Goal: Task Accomplishment & Management: Complete application form

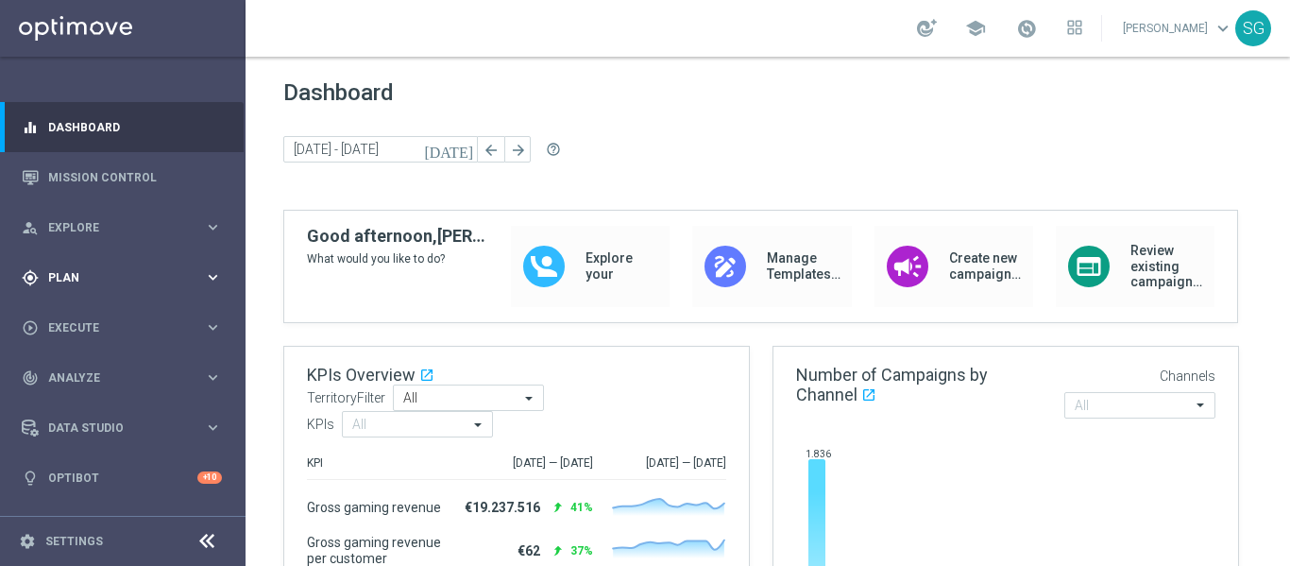
click at [98, 266] on div "gps_fixed Plan keyboard_arrow_right" at bounding box center [122, 277] width 244 height 50
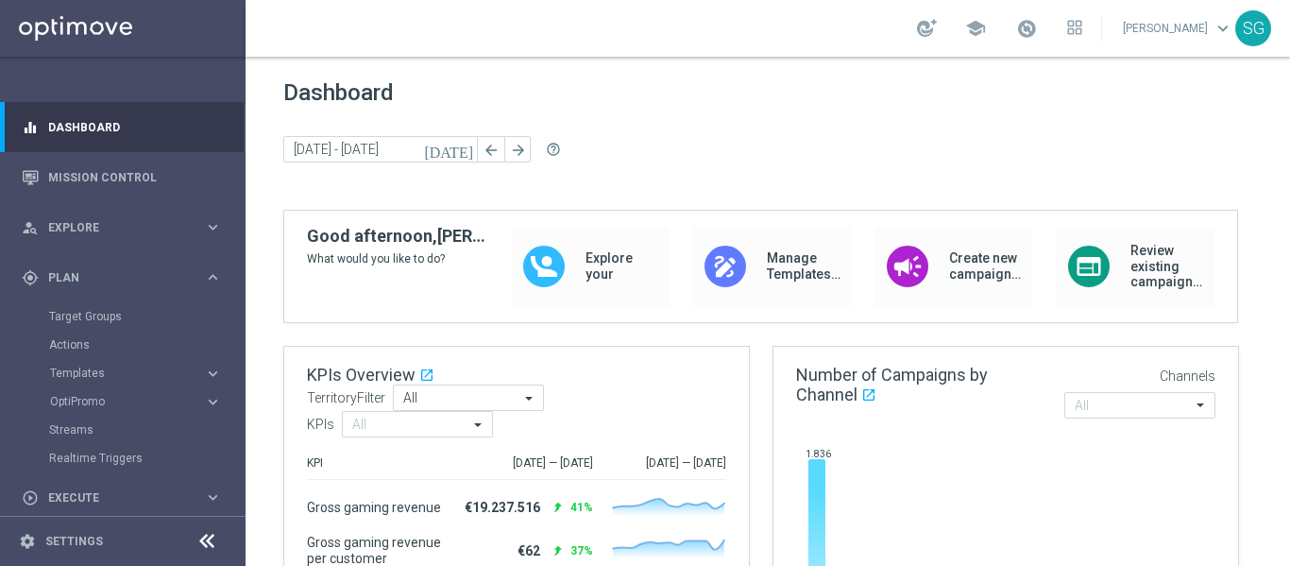
click at [76, 384] on accordion "Templates keyboard_arrow_right Optimail OptiMobile In-App OptiMobile Push Embed…" at bounding box center [146, 373] width 195 height 28
click at [88, 377] on span "Templates" at bounding box center [117, 372] width 135 height 11
click at [84, 402] on link "Optimail" at bounding box center [128, 401] width 138 height 15
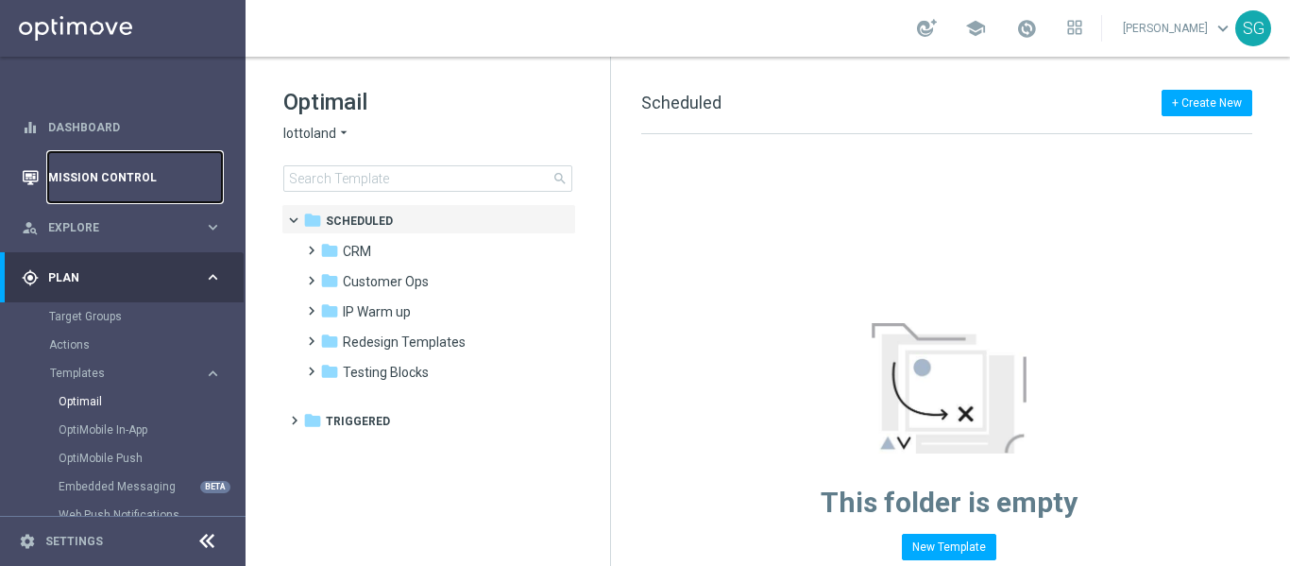
click at [140, 189] on link "Mission Control" at bounding box center [135, 177] width 174 height 50
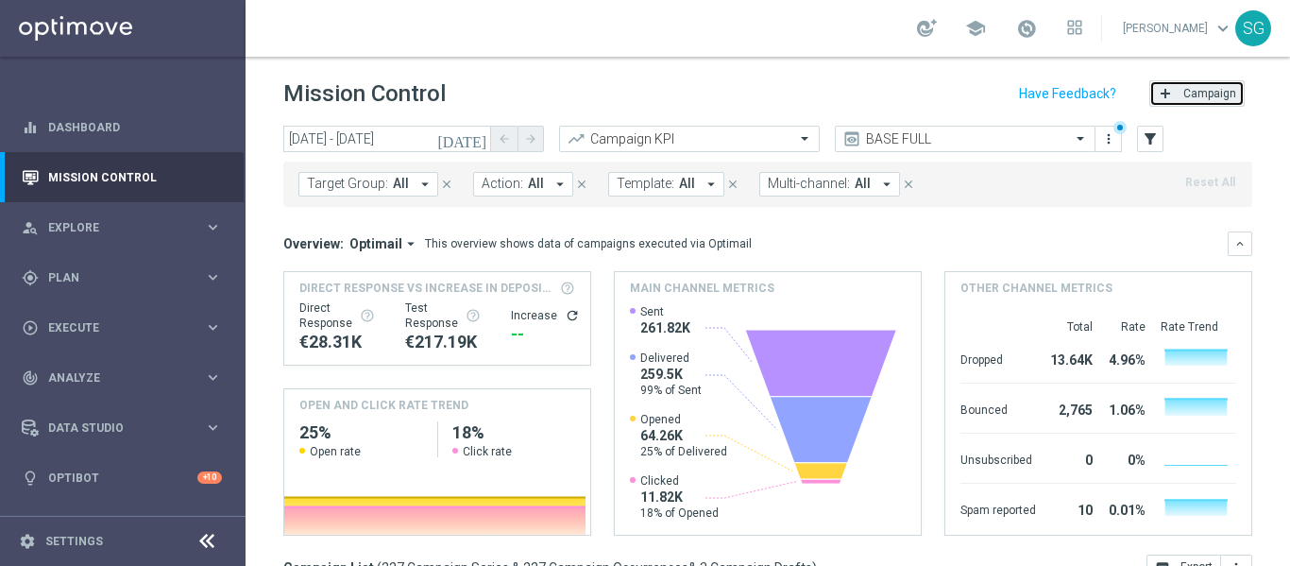
click at [1187, 92] on span "Campaign" at bounding box center [1210, 93] width 53 height 13
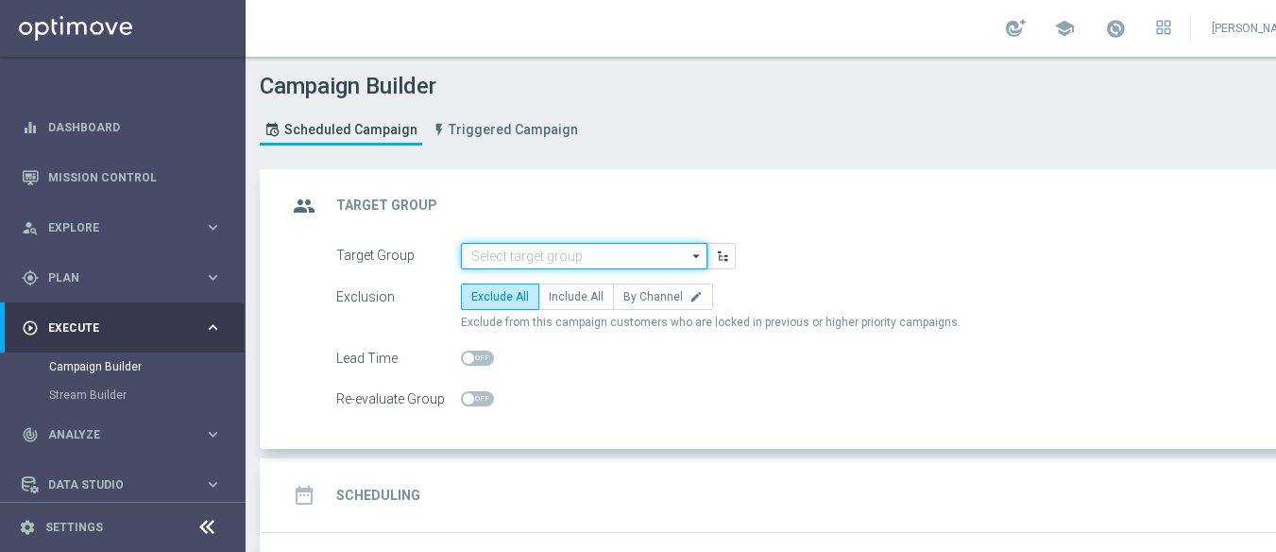
click at [540, 251] on input at bounding box center [584, 256] width 247 height 26
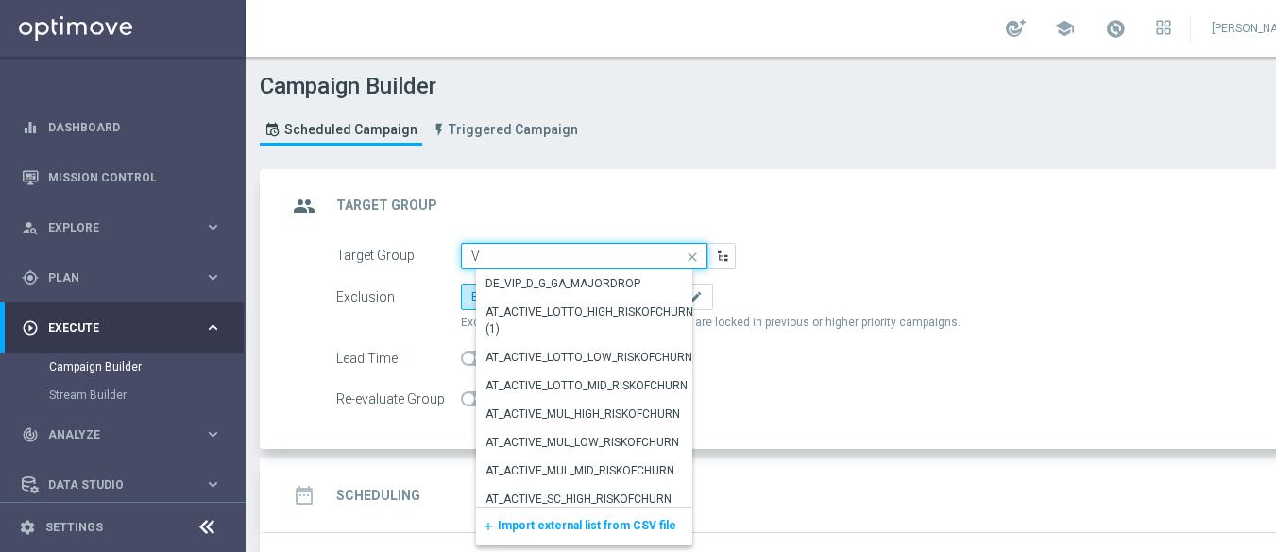
click at [585, 250] on input "V" at bounding box center [584, 256] width 247 height 26
paste input "BR_SOL__DEPOSITORS__ALL_EMA_TAC_GM"
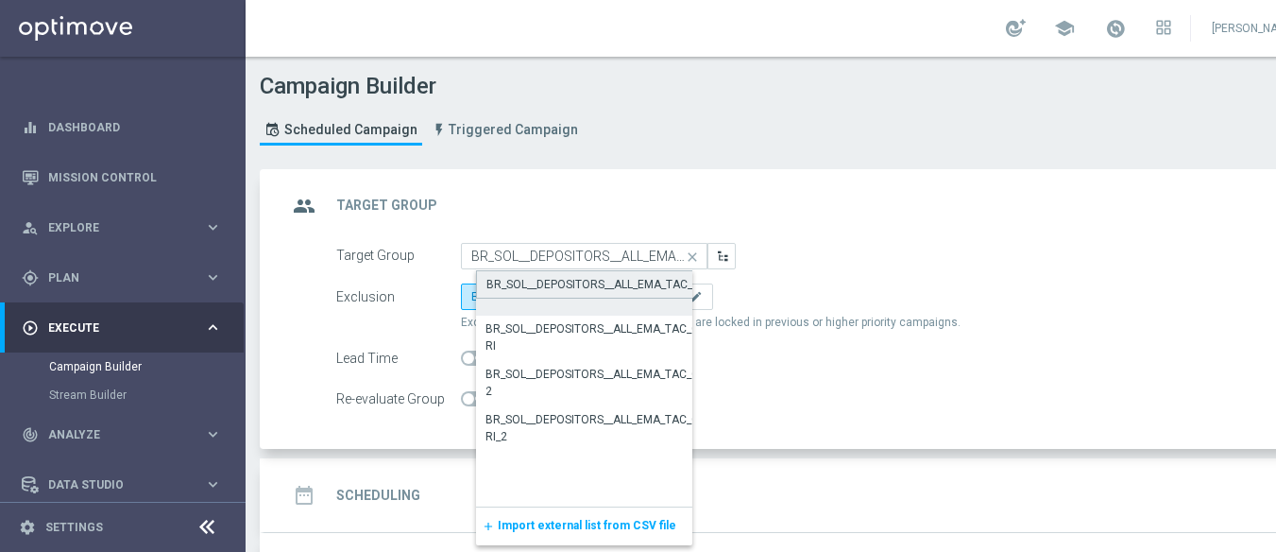
click at [569, 281] on div "BR_SOL__DEPOSITORS__ALL_EMA_TAC_GM" at bounding box center [598, 284] width 223 height 17
type input "BR_SOL__DEPOSITORS__ALL_EMA_TAC_GM"
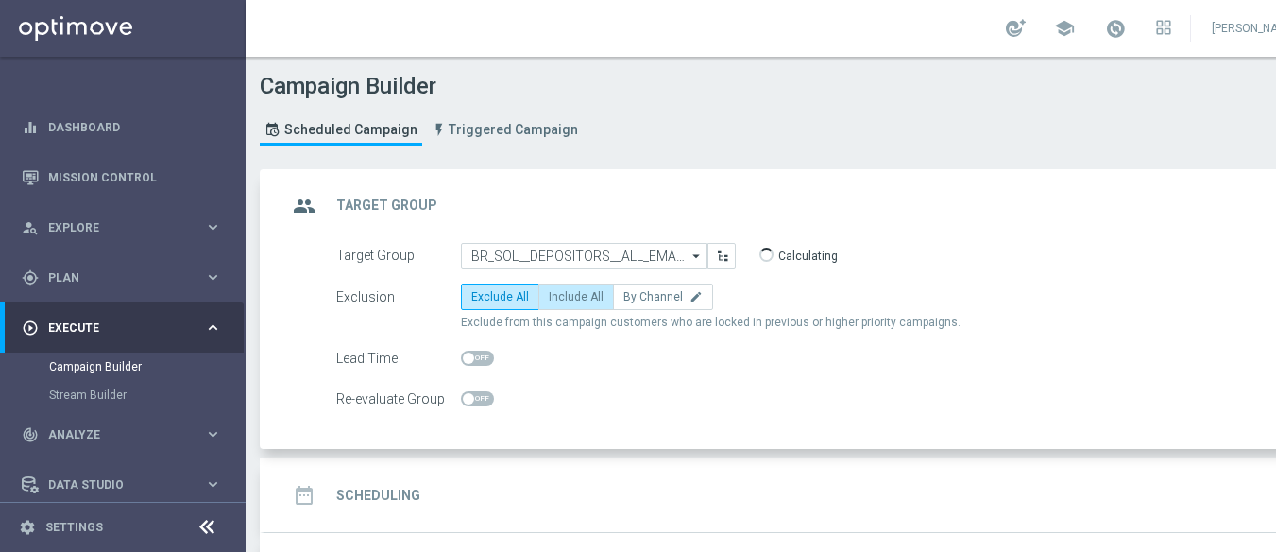
click at [548, 308] on label "Include All" at bounding box center [576, 296] width 76 height 26
click at [549, 306] on input "Include All" at bounding box center [555, 300] width 12 height 12
radio input "true"
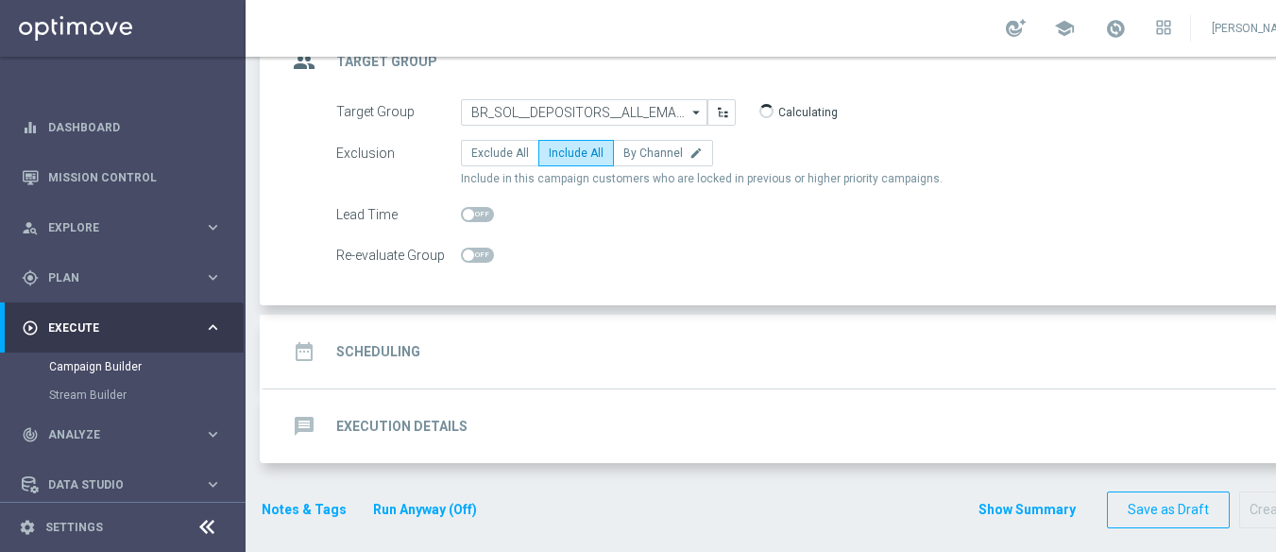
click at [541, 325] on div "date_range Scheduling keyboard_arrow_down" at bounding box center [815, 352] width 1101 height 74
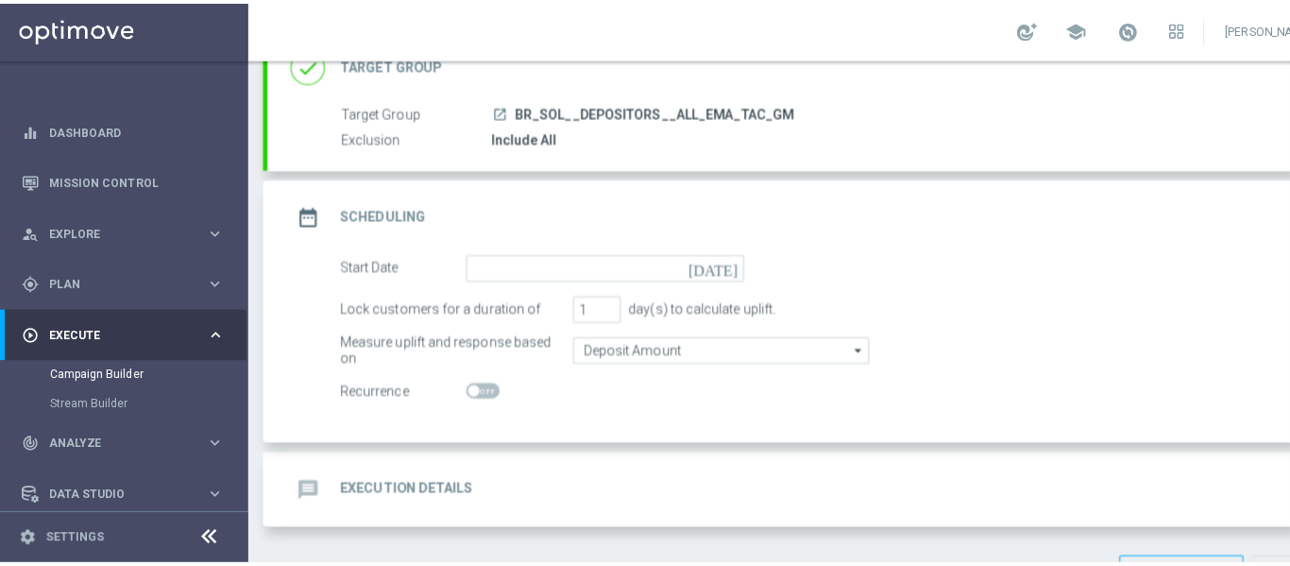
scroll to position [196, 0]
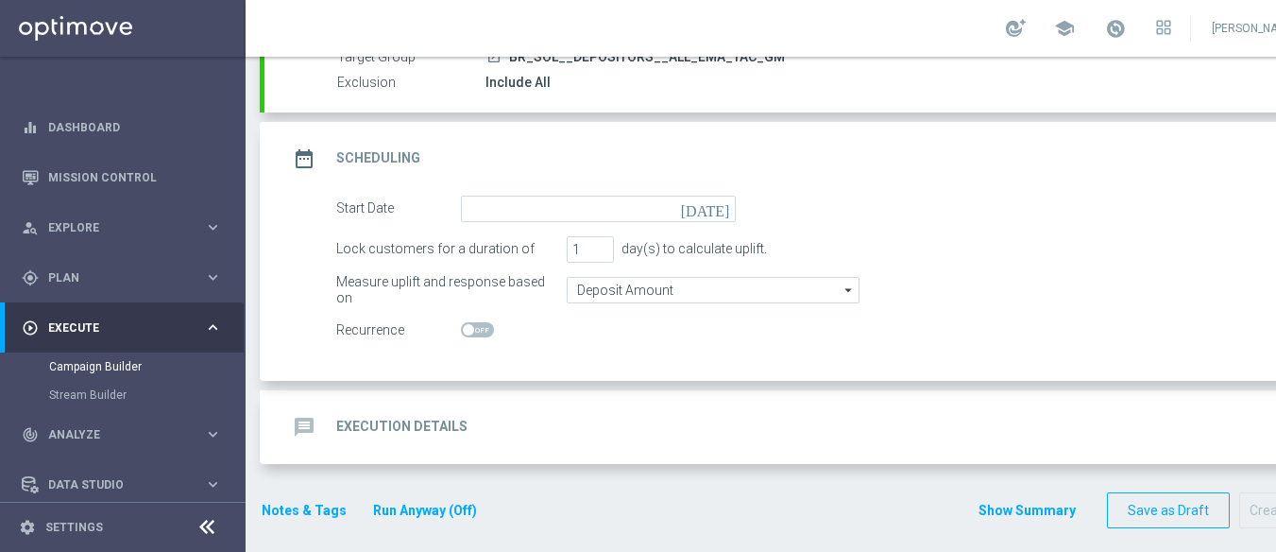
click at [718, 202] on icon "[DATE]" at bounding box center [709, 206] width 56 height 21
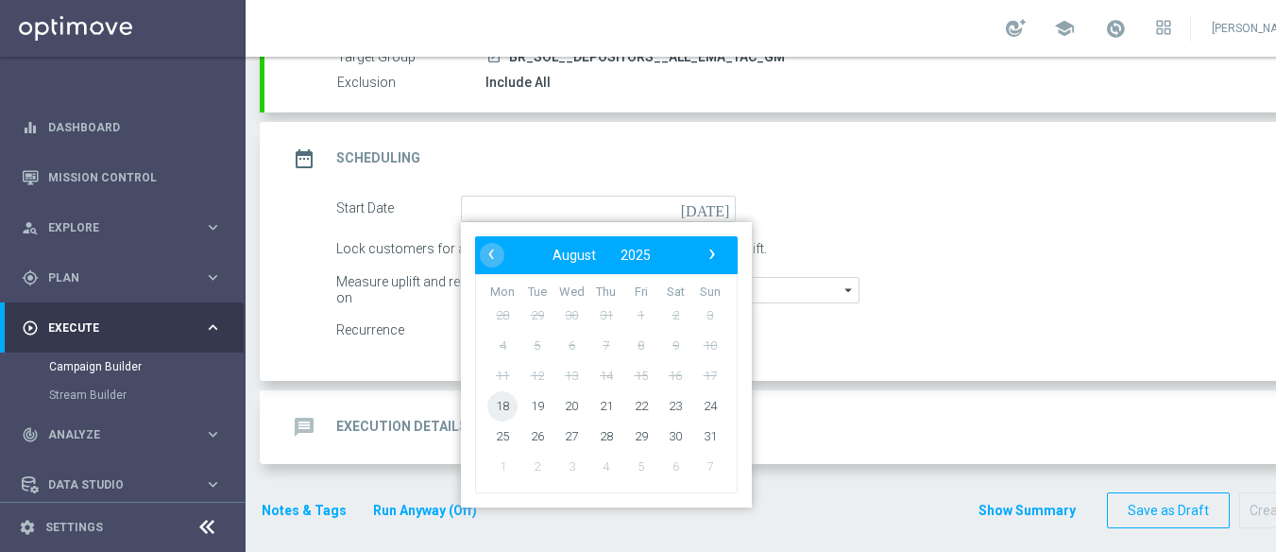
click at [506, 410] on span "18" at bounding box center [502, 405] width 30 height 30
type input "[DATE]"
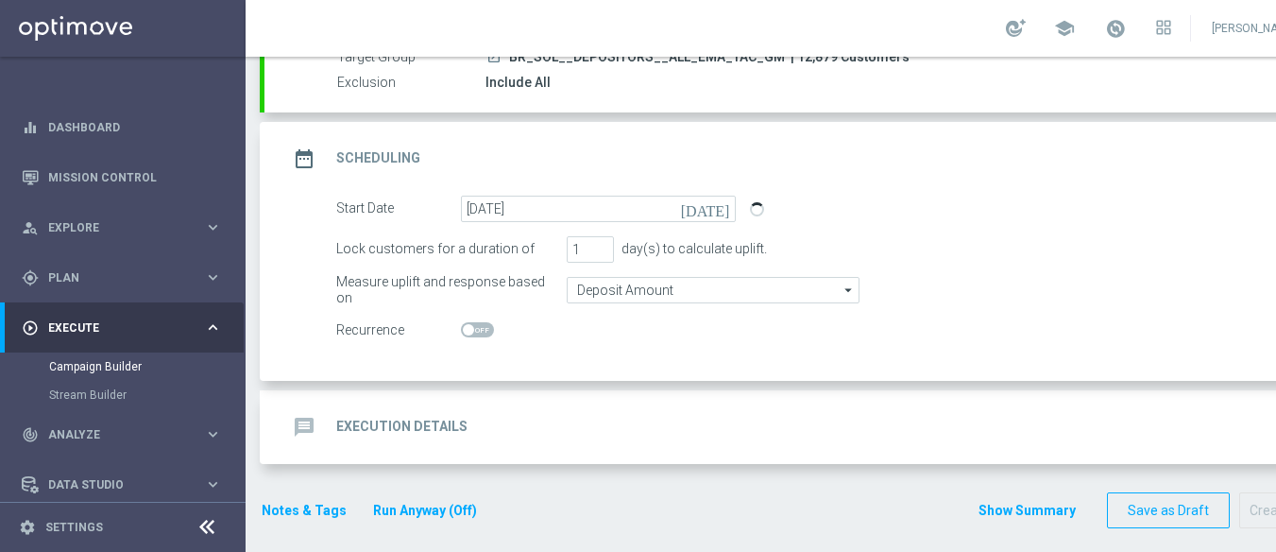
click at [210, 537] on icon at bounding box center [207, 527] width 23 height 23
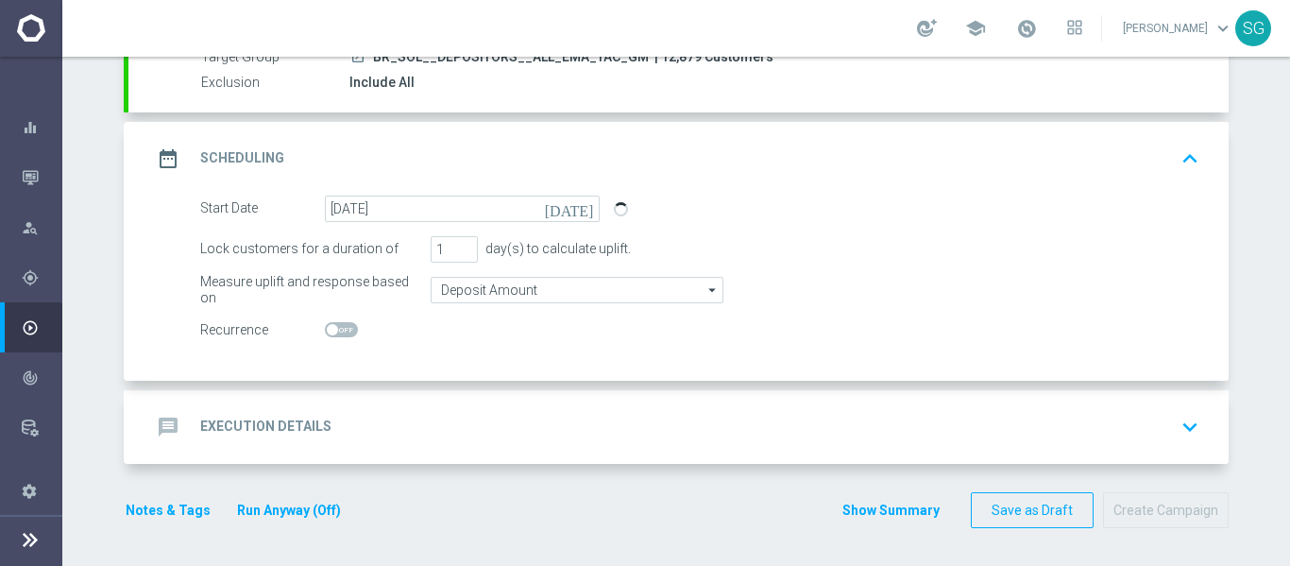
click at [388, 415] on div "message Execution Details keyboard_arrow_down" at bounding box center [678, 427] width 1055 height 36
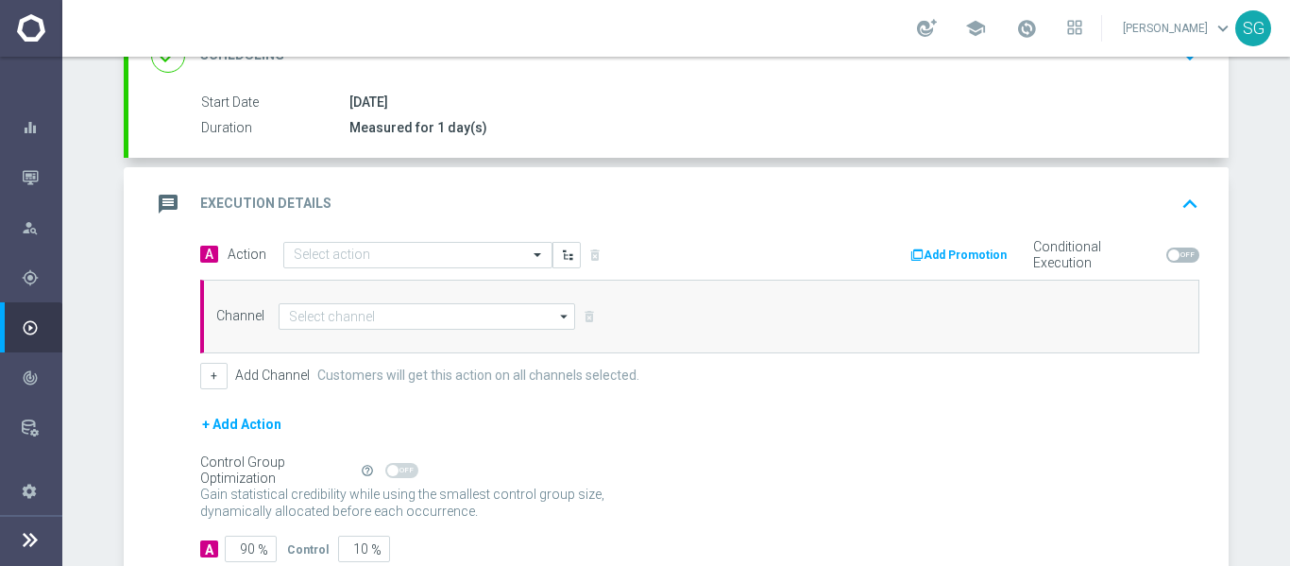
scroll to position [311, 0]
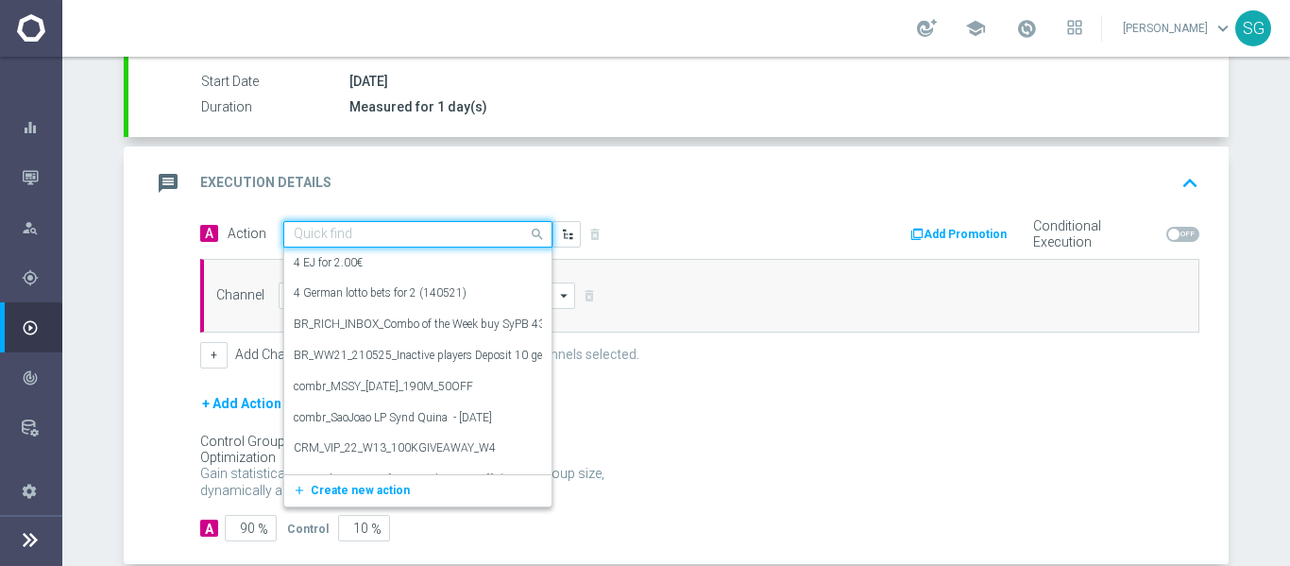
click at [520, 244] on div "Quick find" at bounding box center [417, 234] width 269 height 26
paste input "BR_CAS__LB15K_VIP_EMA_TAC_GM_SOL"
type input "BR_CAS__LB15K_VIP_EMA_TAC_GM_SOL"
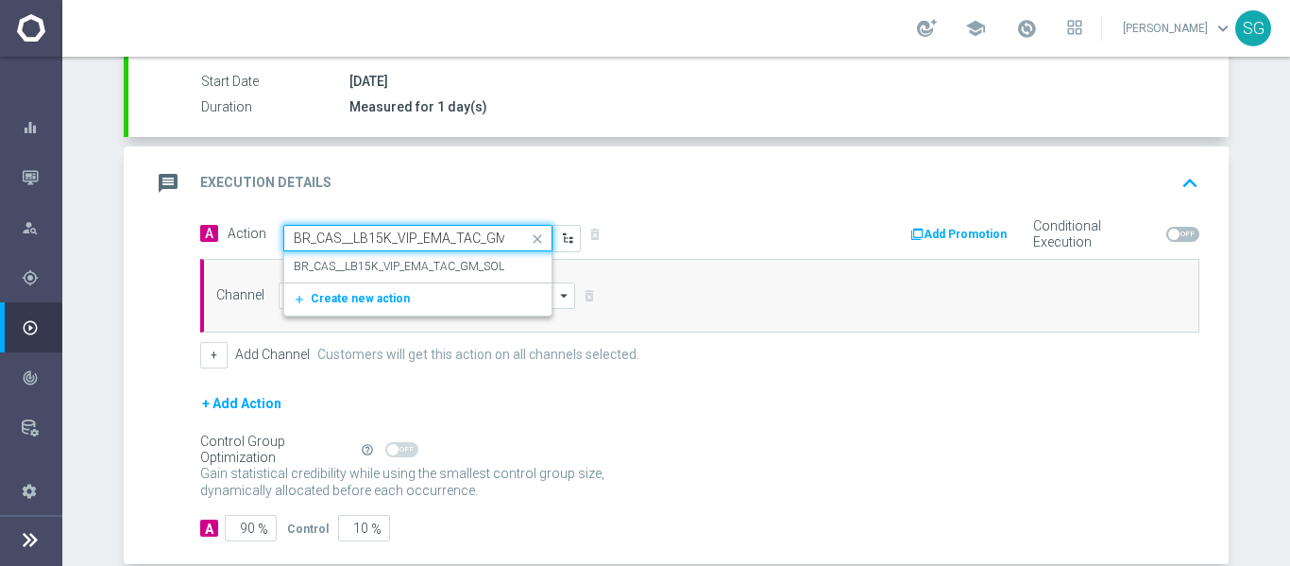
scroll to position [0, 30]
click at [462, 269] on label "BR_CAS__LB15K_VIP_EMA_TAC_GM_SOL" at bounding box center [399, 267] width 211 height 16
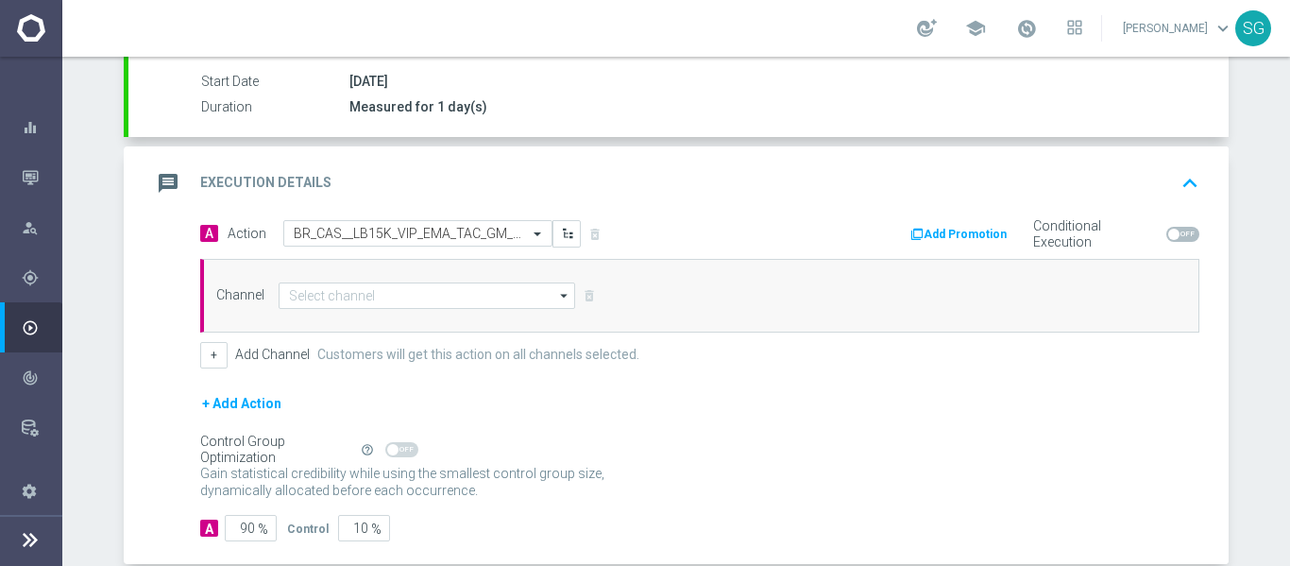
scroll to position [0, 0]
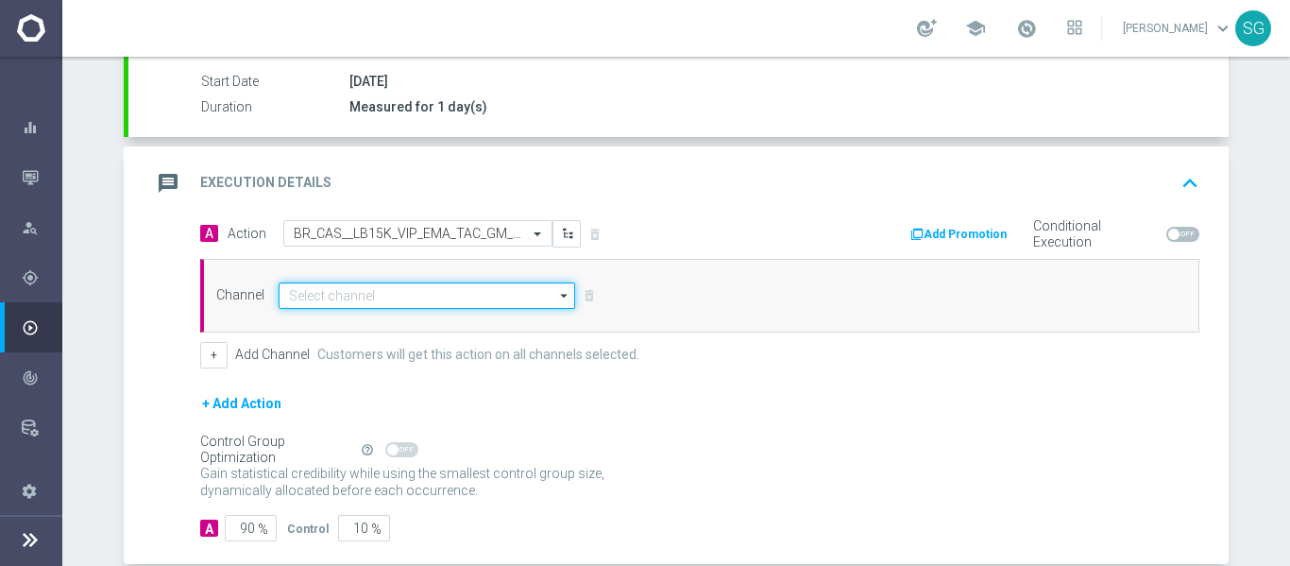
click at [388, 294] on input at bounding box center [427, 295] width 297 height 26
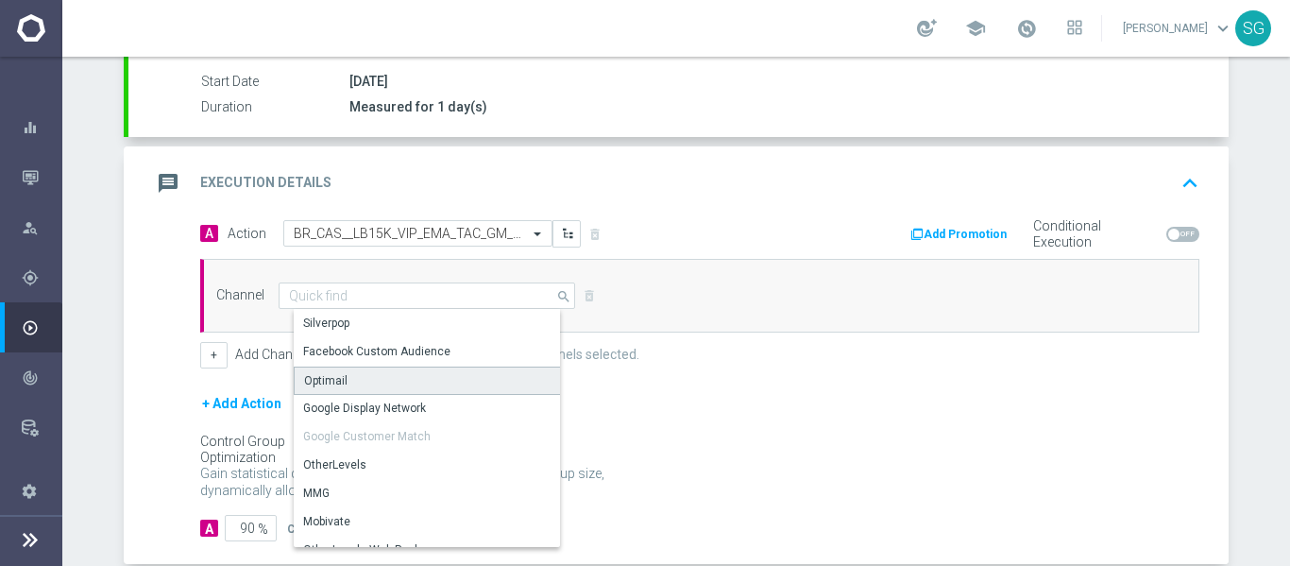
click at [322, 372] on div "Optimail" at bounding box center [325, 380] width 43 height 17
type input "Optimail"
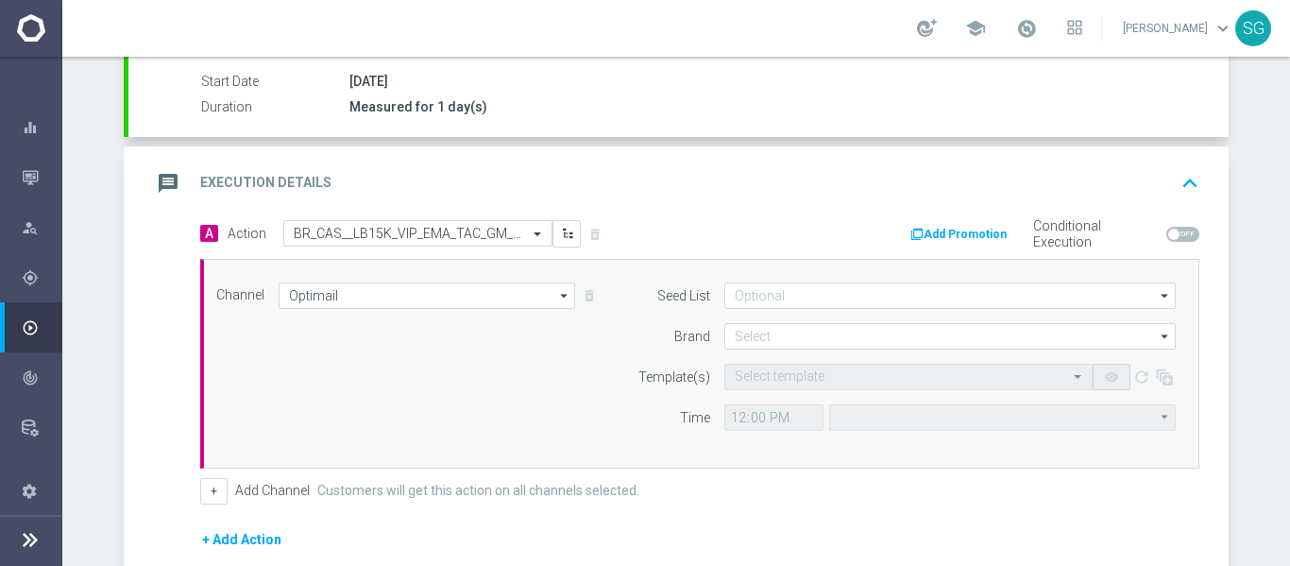
type input "Coordinated Universal Time (UTC 00:00)"
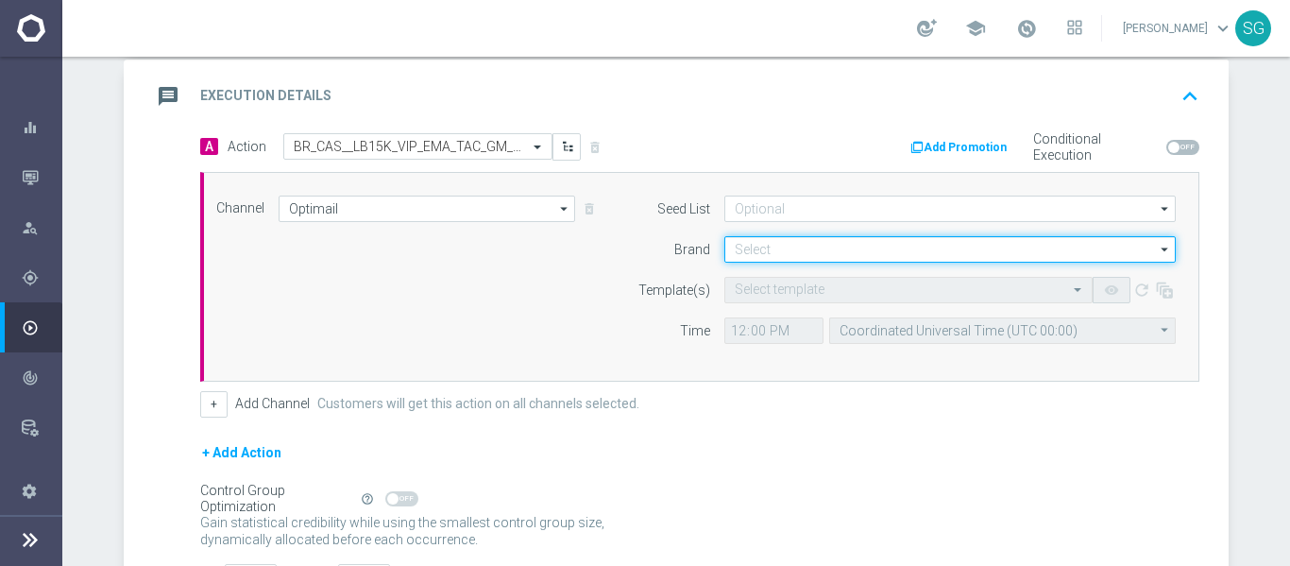
click at [746, 250] on input at bounding box center [951, 249] width 452 height 26
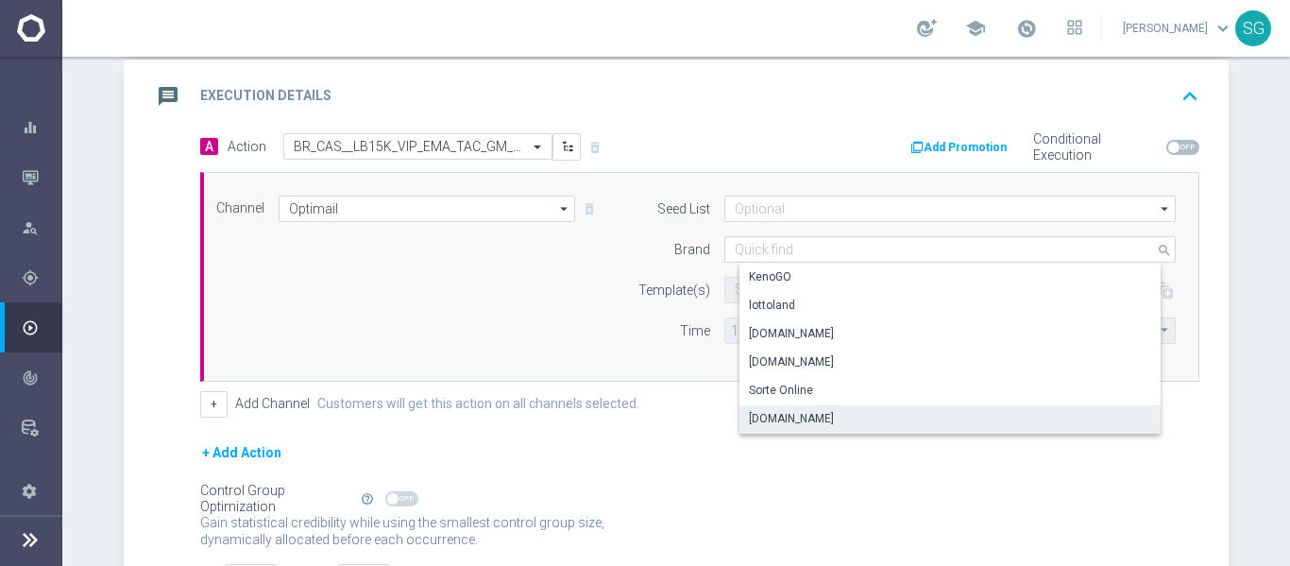
click at [790, 414] on div "[DOMAIN_NAME]" at bounding box center [791, 418] width 85 height 17
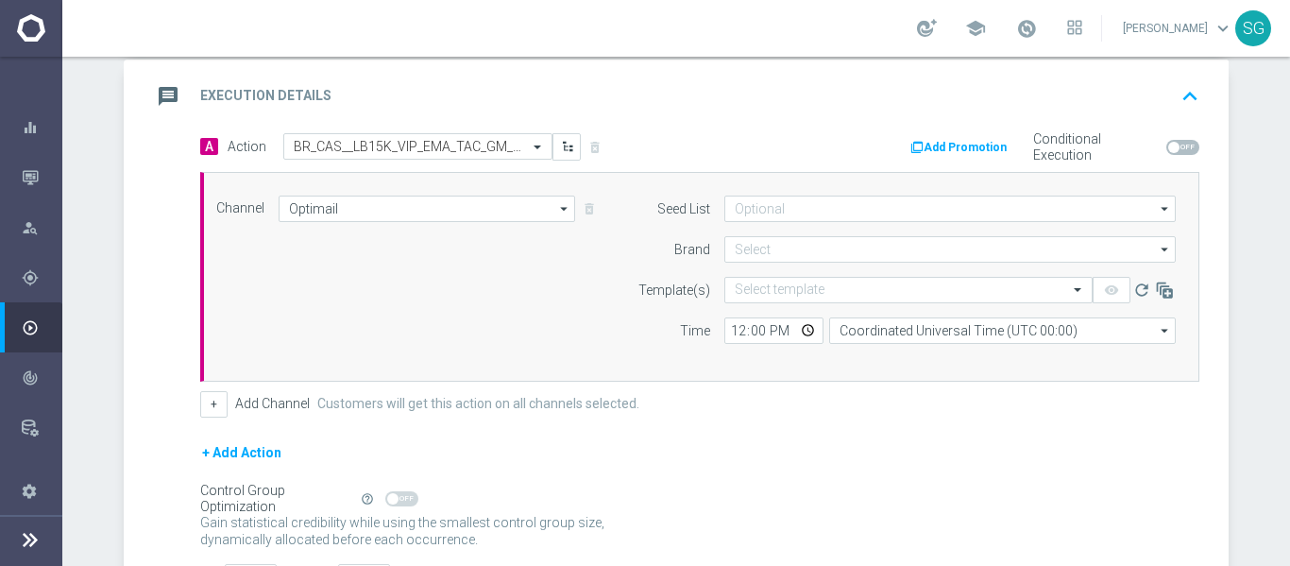
type input "[DOMAIN_NAME]"
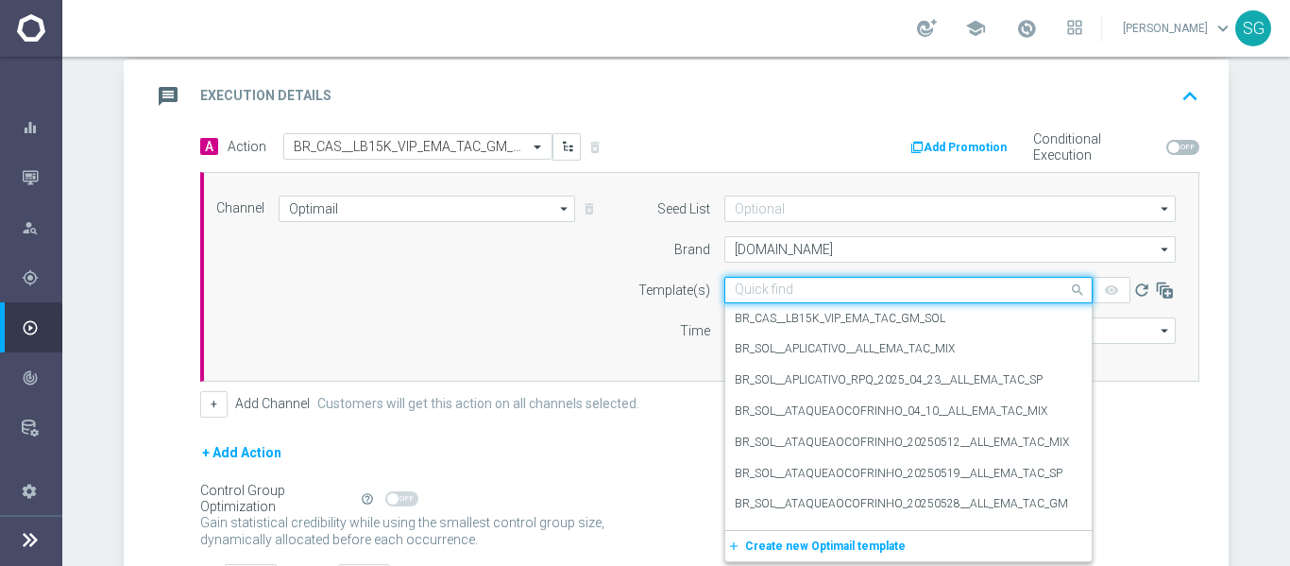
click at [778, 295] on input "text" at bounding box center [890, 290] width 310 height 16
click at [879, 316] on label "BR_CAS__LB15K_VIP_EMA_TAC_GM_SOL" at bounding box center [840, 319] width 211 height 16
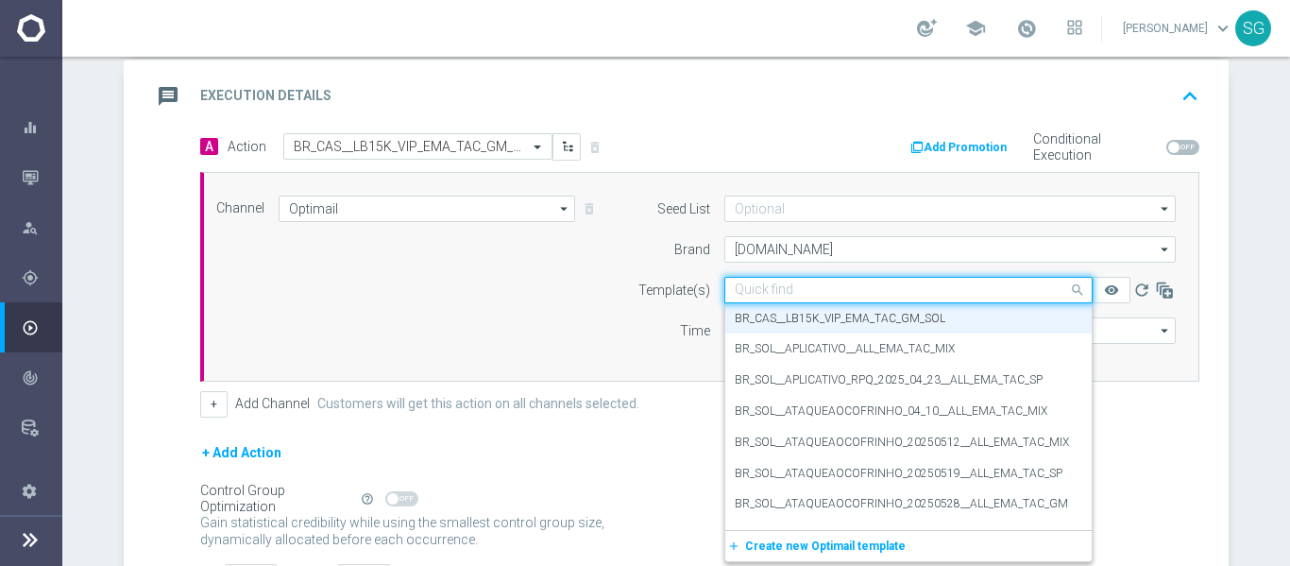
click at [890, 299] on div "Quick find BR_CAS__LB15K_VIP_EMA_TAC_GM_SOL" at bounding box center [909, 290] width 368 height 26
paste input "BR_CAS__LB15K_VIP_EMA_TAC_GM_SOL"
type input "BR_CAS__LB15K_VIP_EMA_TAC_GM_SOL"
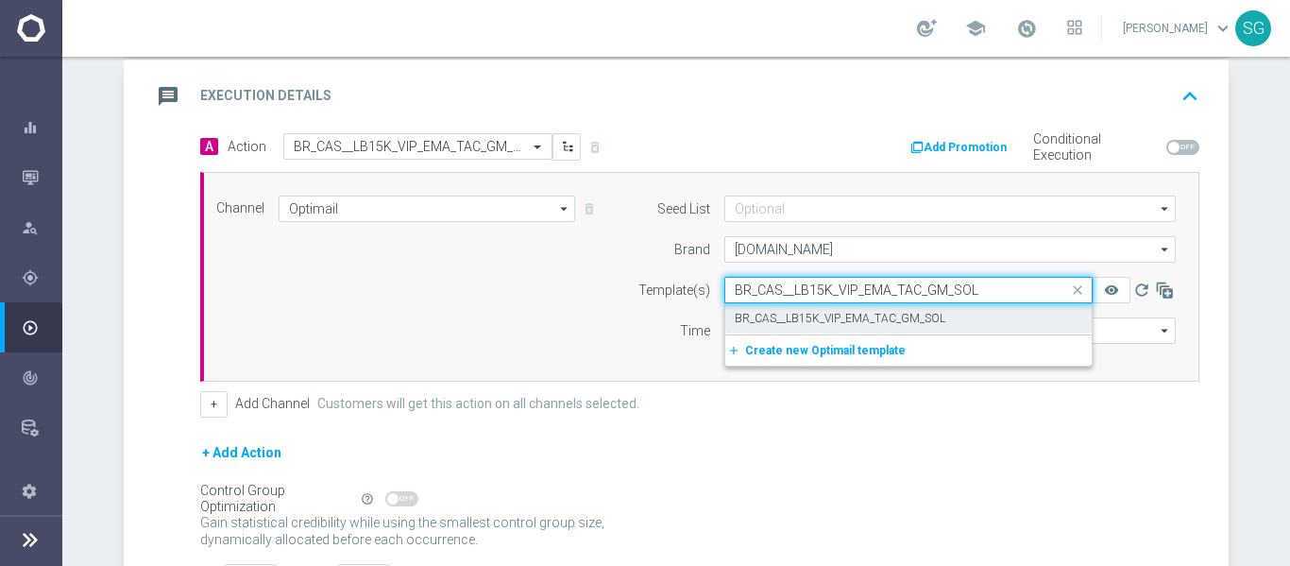
click at [910, 322] on label "BR_CAS__LB15K_VIP_EMA_TAC_GM_SOL" at bounding box center [840, 319] width 211 height 16
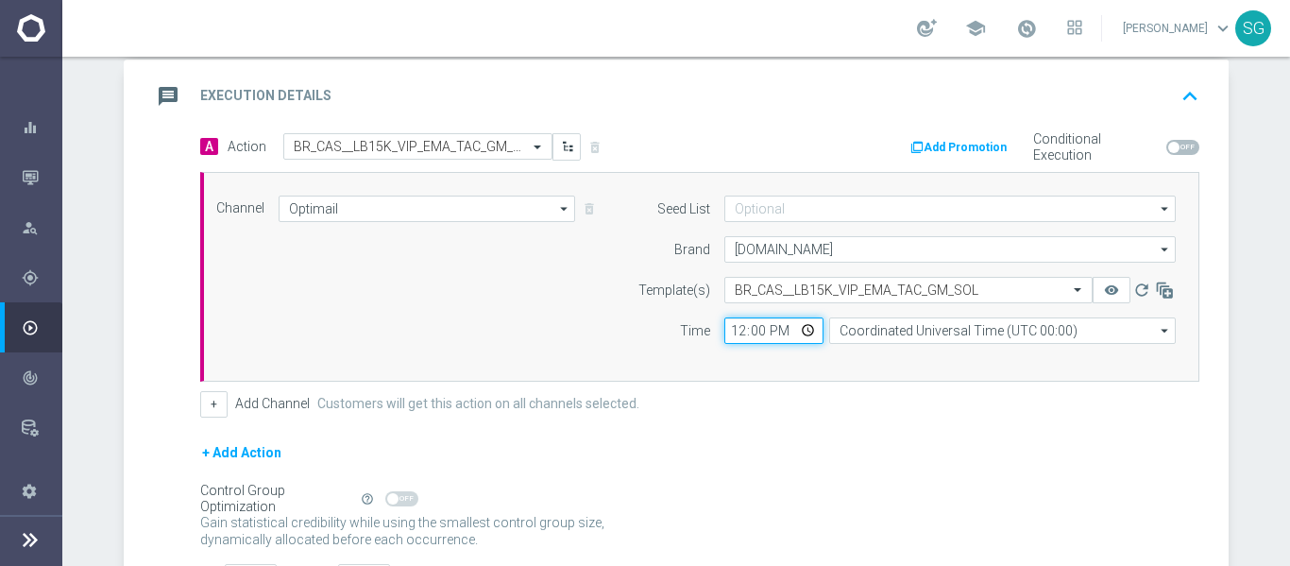
click at [730, 332] on input "12:00" at bounding box center [774, 330] width 99 height 26
type input "17:00"
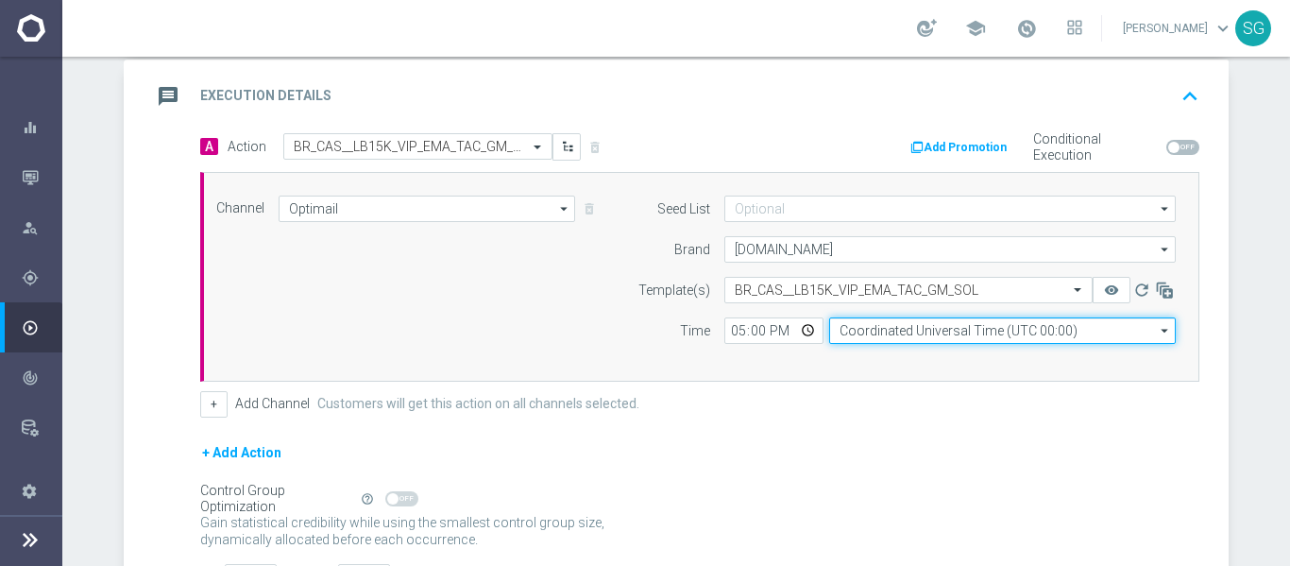
click at [912, 327] on input "Coordinated Universal Time (UTC 00:00)" at bounding box center [1002, 330] width 347 height 26
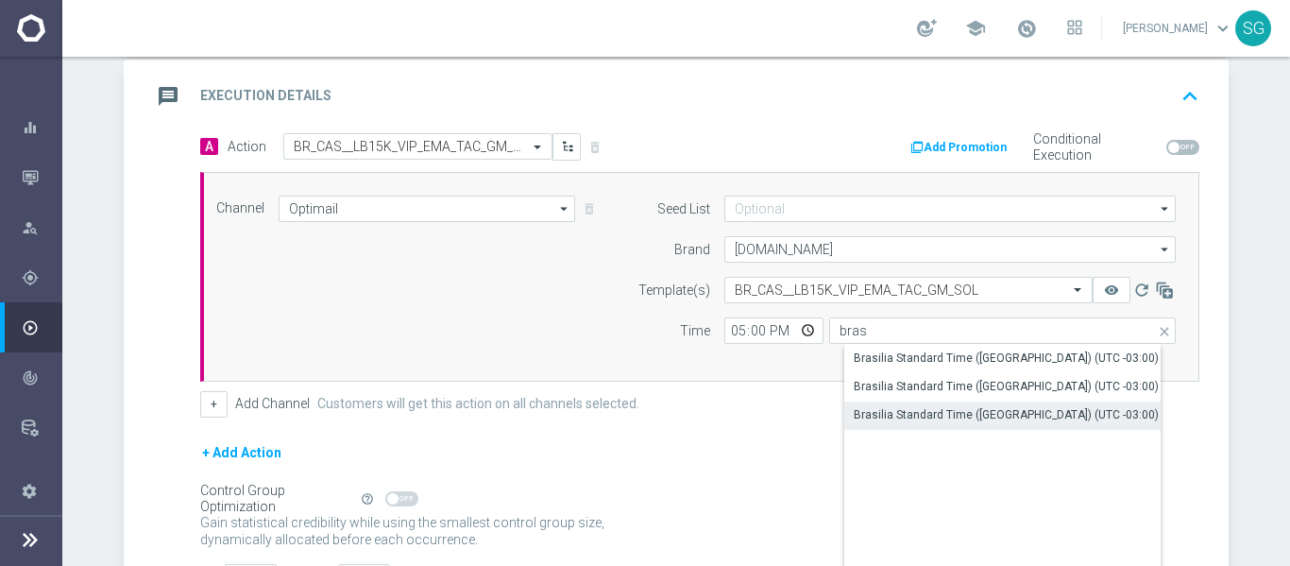
click at [913, 415] on div "Brasilia Standard Time ([GEOGRAPHIC_DATA]) (UTC -03:00)" at bounding box center [1006, 414] width 305 height 17
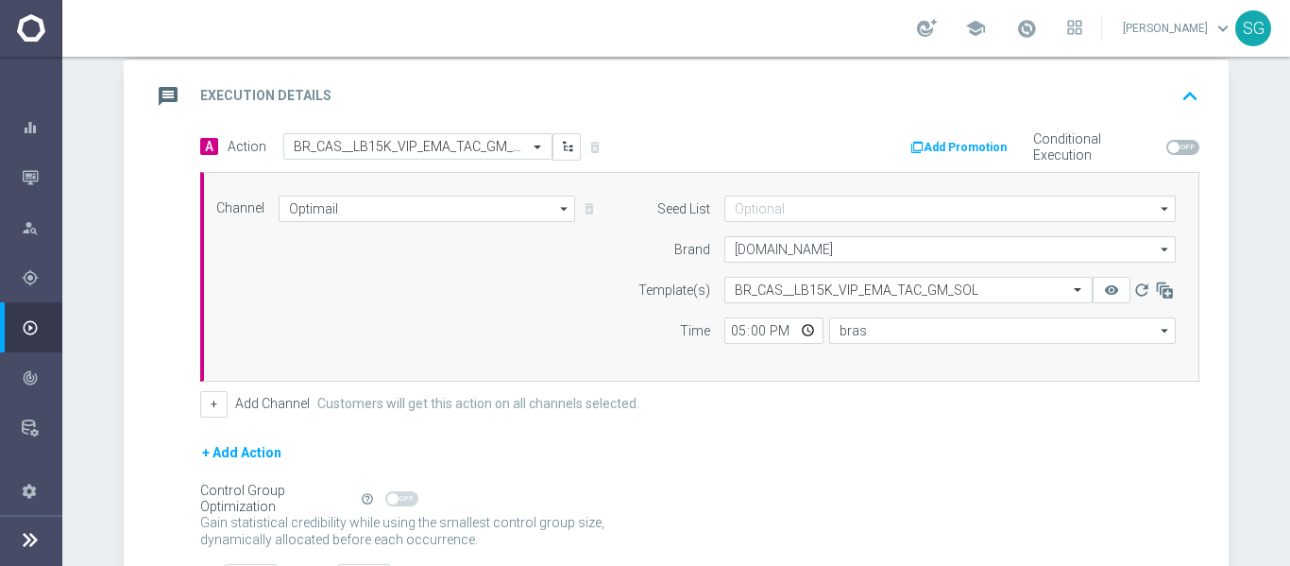
type input "Brasilia Standard Time ([GEOGRAPHIC_DATA]) (UTC -03:00)"
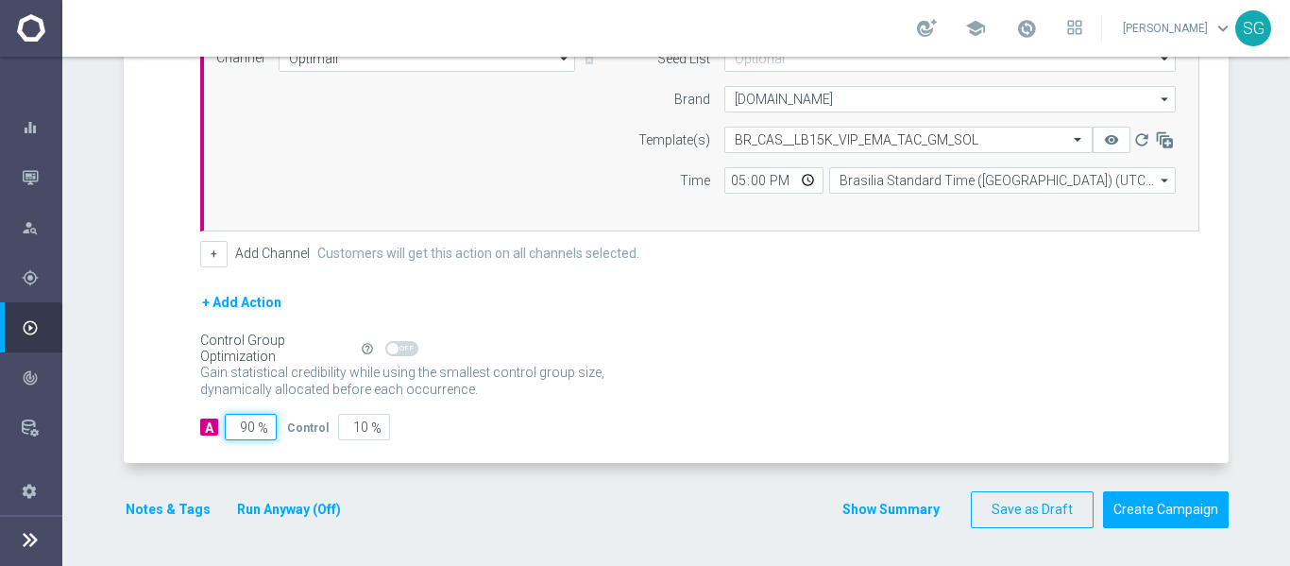
click at [248, 427] on input "90" at bounding box center [251, 427] width 52 height 26
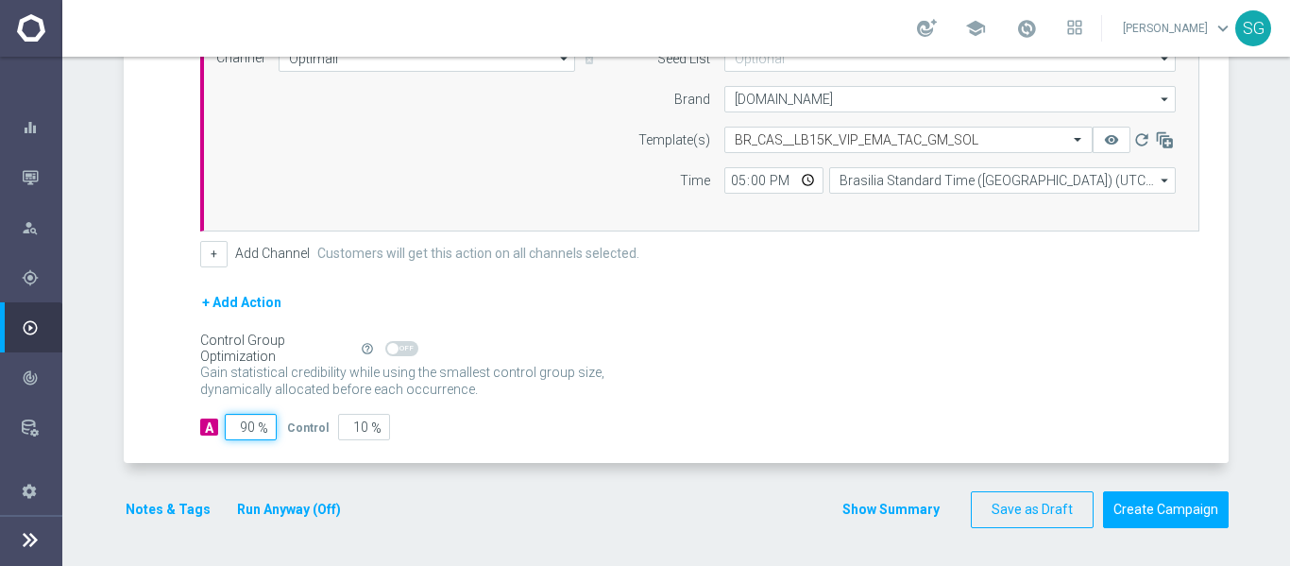
click at [248, 427] on input "90" at bounding box center [251, 427] width 52 height 26
type input "1"
type input "99"
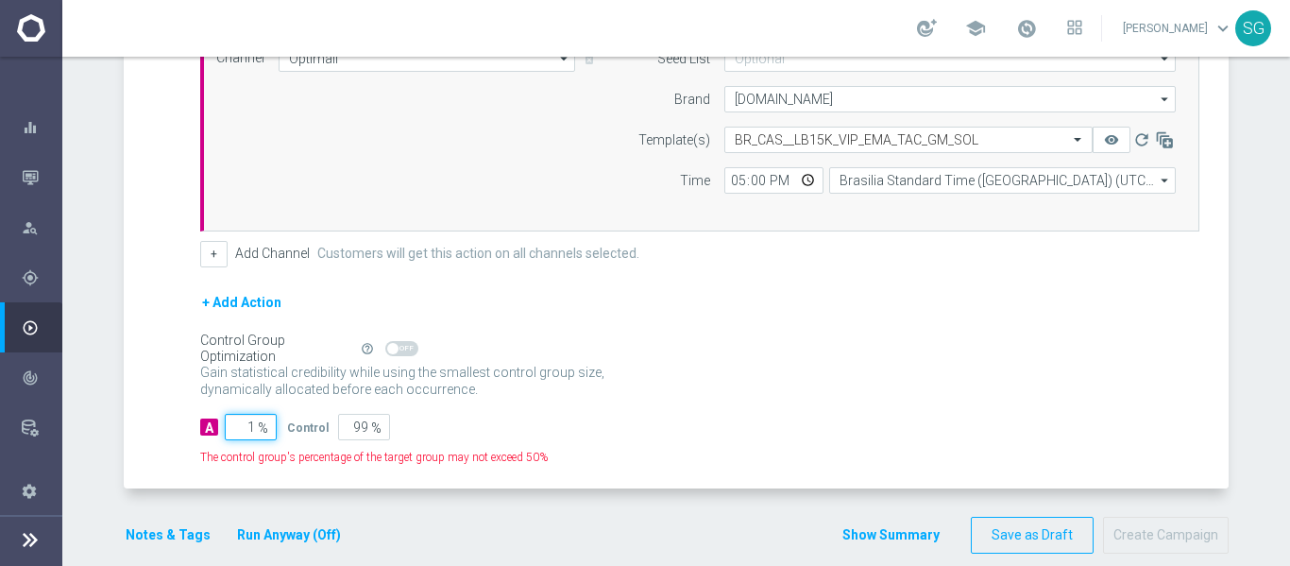
type input "10"
type input "90"
type input "100"
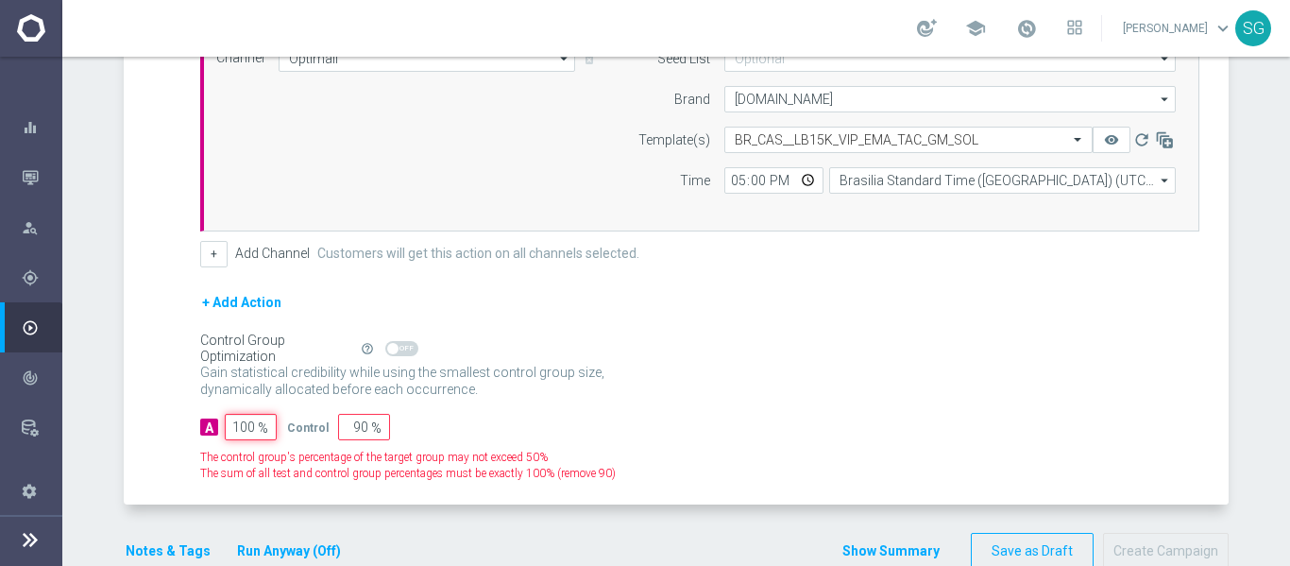
type input "0"
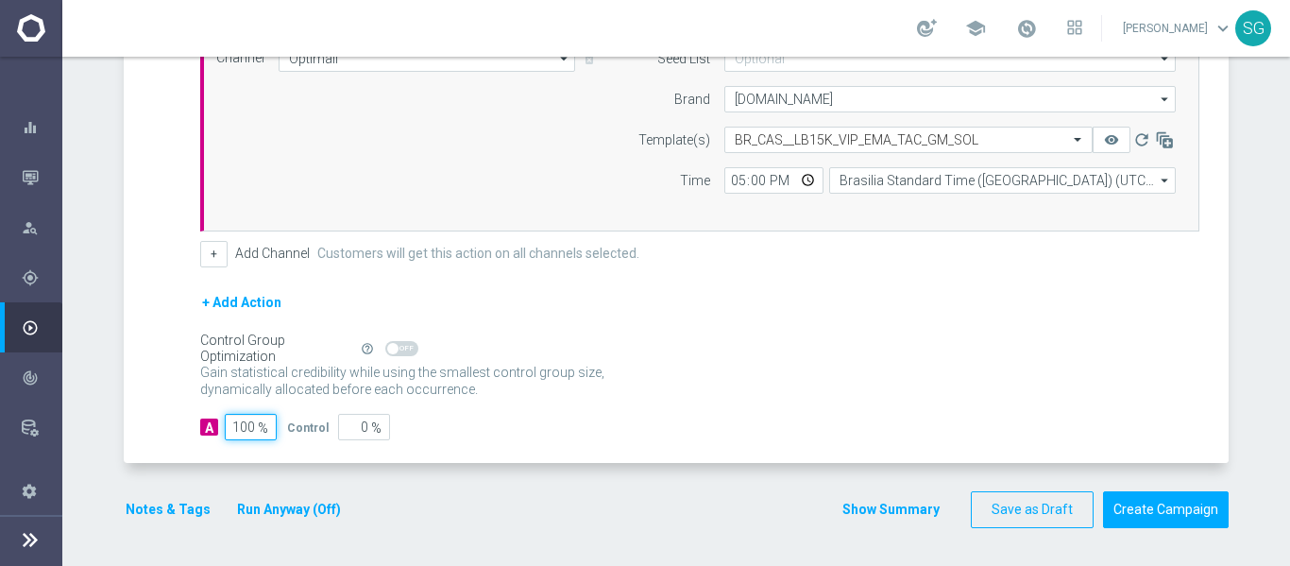
type input "100"
click at [180, 305] on div "A Action Select action BR_CAS__LB15K_VIP_EMA_TAC_GM_SOL delete_forever Add Prom…" at bounding box center [678, 223] width 1101 height 481
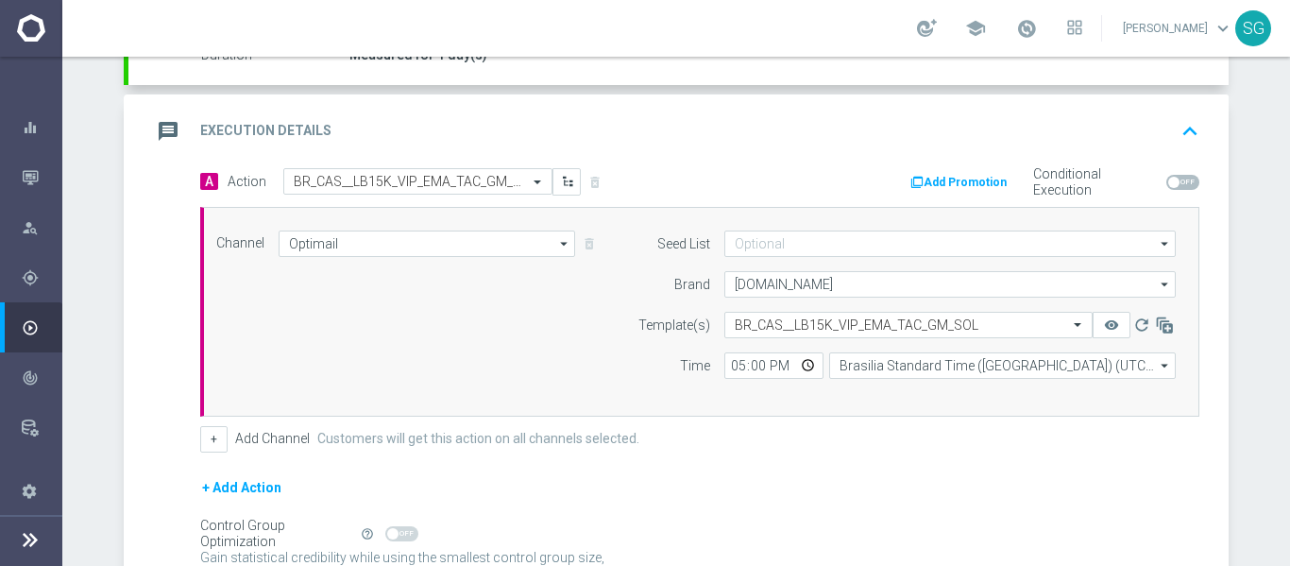
scroll to position [362, 0]
click at [358, 106] on div "message Execution Details keyboard_arrow_up" at bounding box center [678, 132] width 1101 height 74
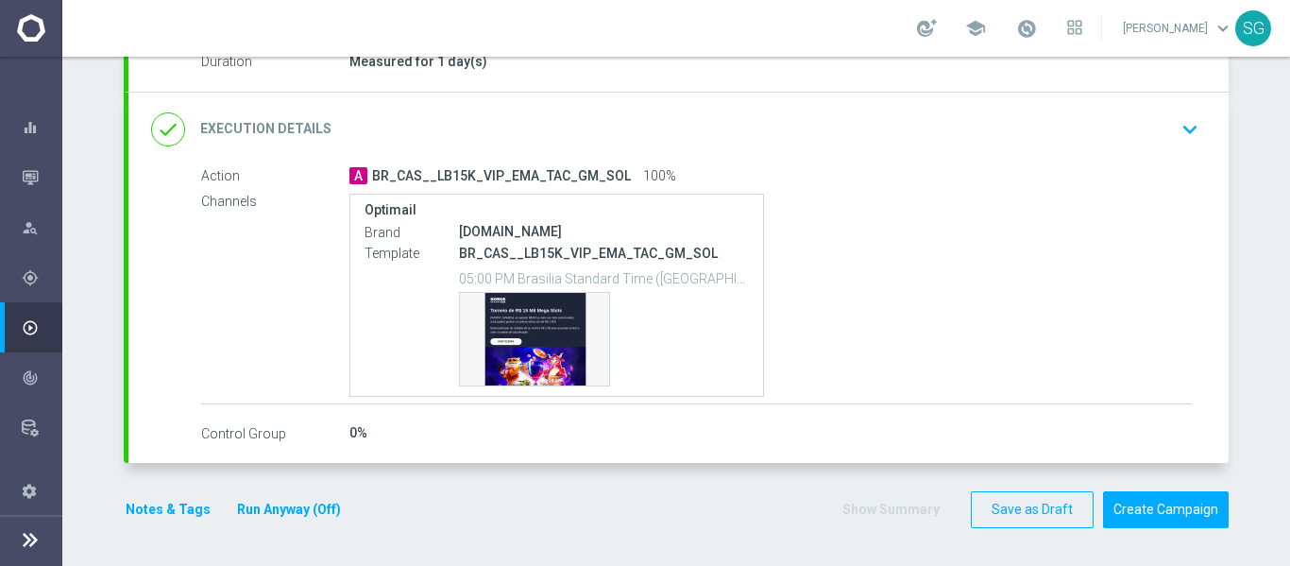
scroll to position [356, 0]
click at [1181, 520] on button "Create Campaign" at bounding box center [1166, 509] width 126 height 37
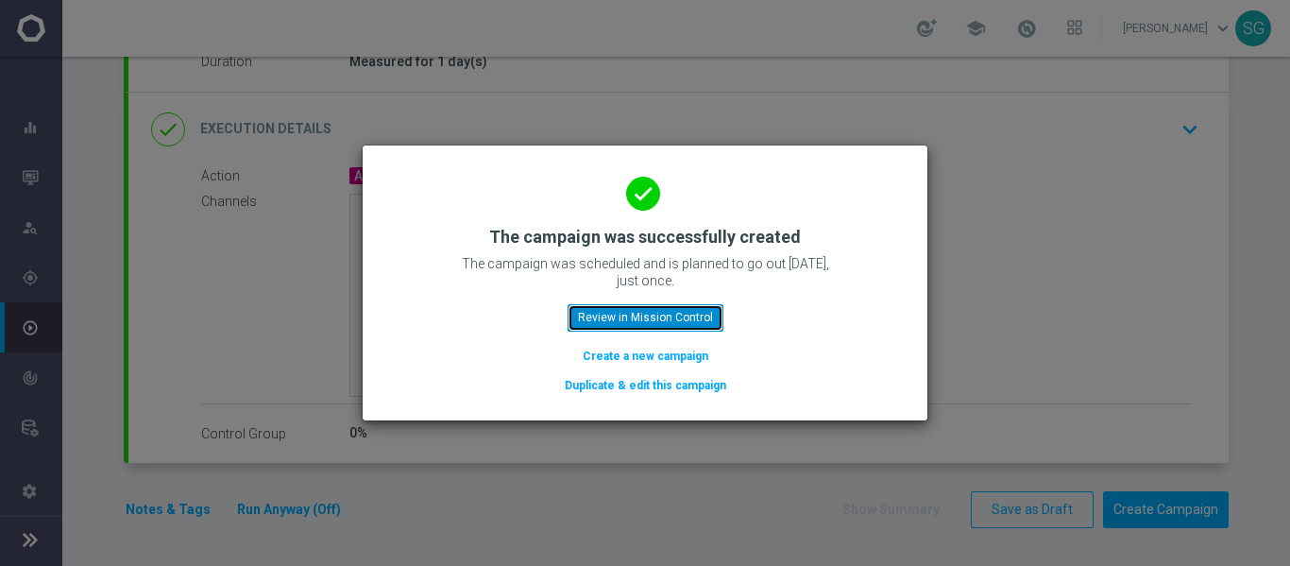
click at [647, 310] on button "Review in Mission Control" at bounding box center [646, 317] width 156 height 26
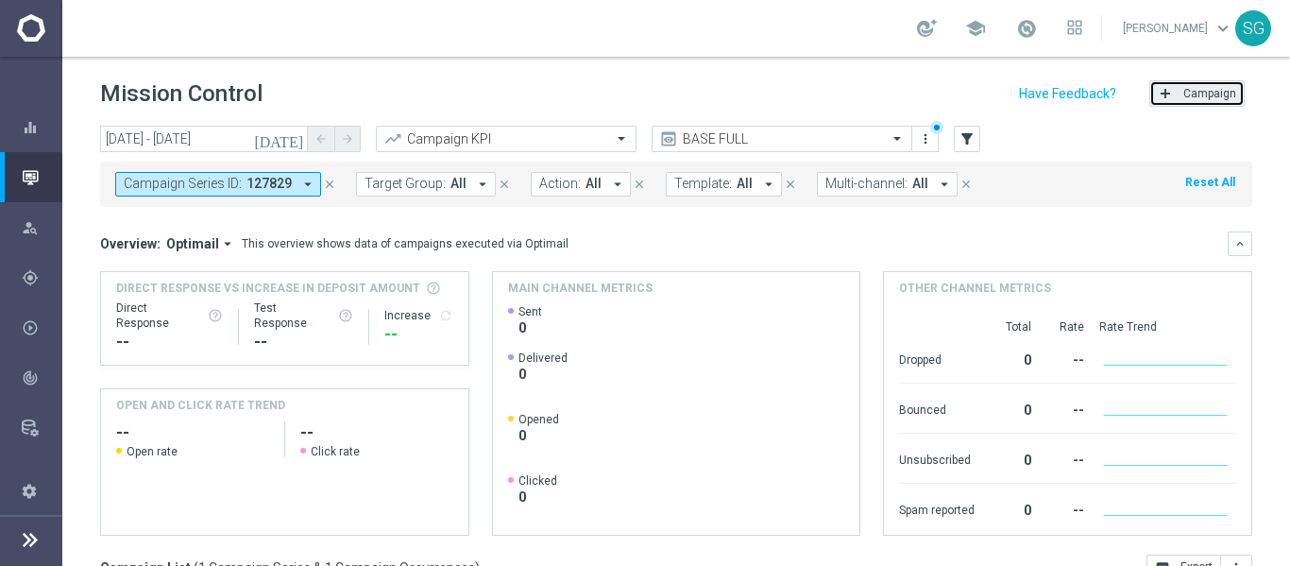
click at [1184, 94] on span "Campaign" at bounding box center [1210, 93] width 53 height 13
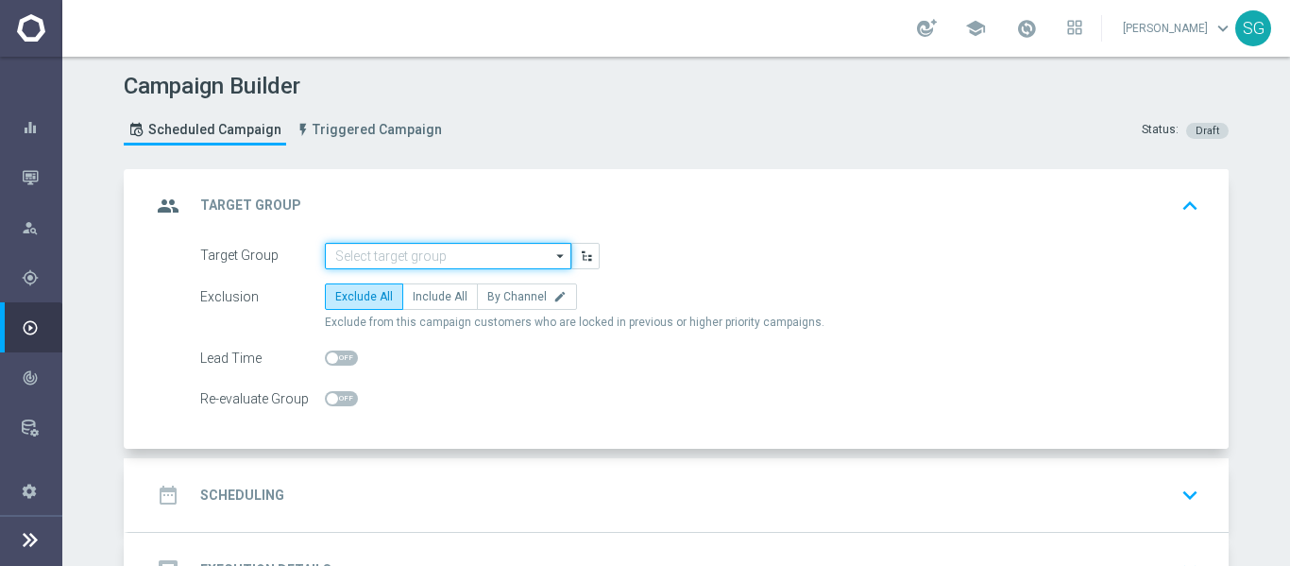
click at [487, 256] on input at bounding box center [448, 256] width 247 height 26
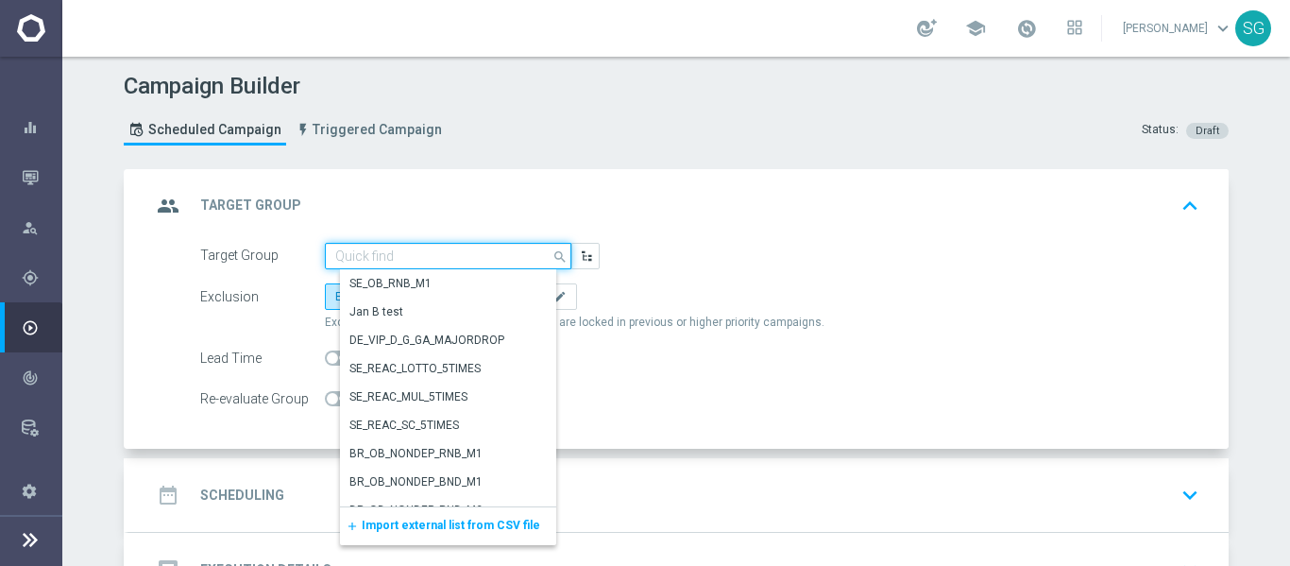
paste input "BR_SOL__DEPOSITORS__ALL_EMA_TAC_GM_RI"
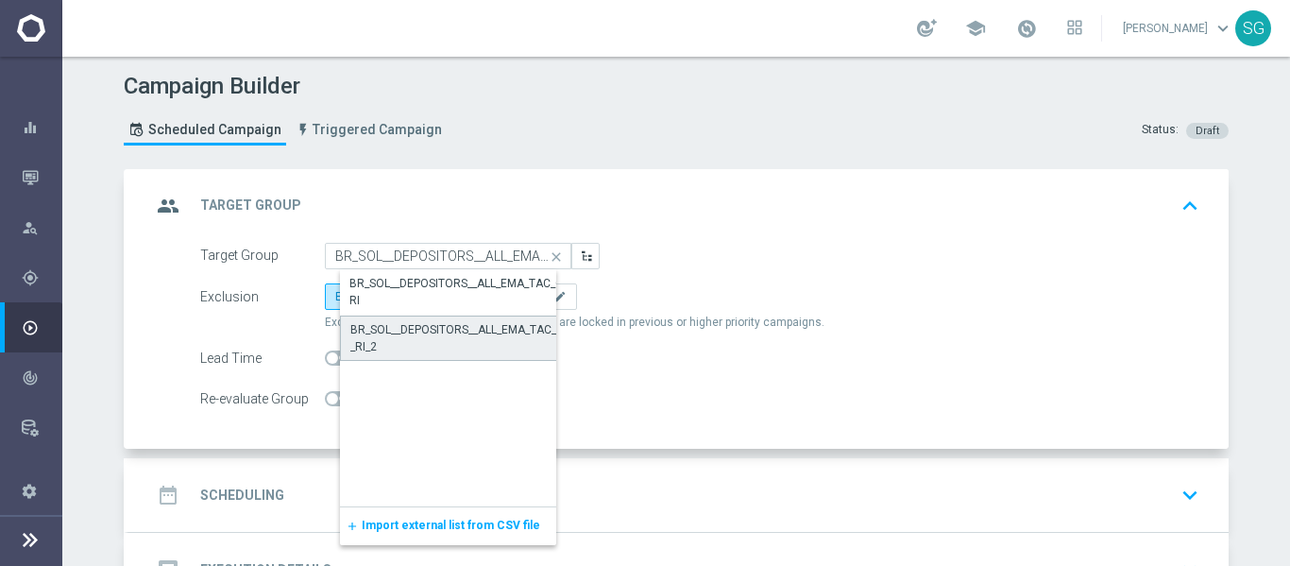
click at [434, 333] on div "BR_SOL__DEPOSITORS__ALL_EMA_TAC_GM_RI_2" at bounding box center [463, 338] width 226 height 34
type input "BR_SOL__DEPOSITORS__ALL_EMA_TAC_GM_RI_2"
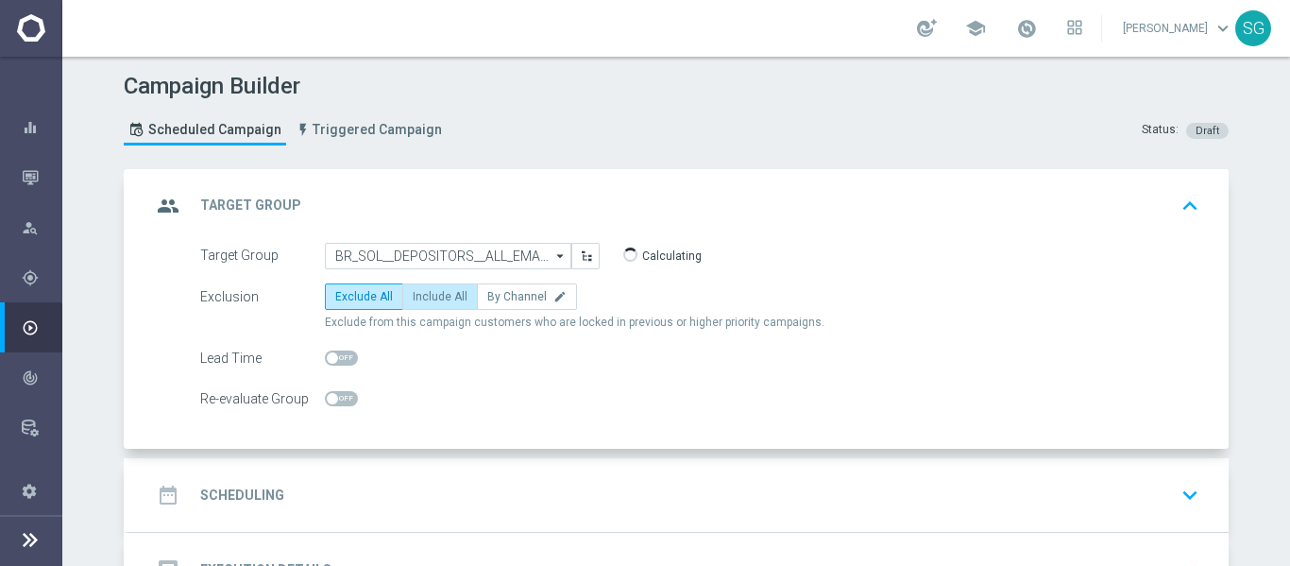
click at [428, 309] on label "Include All" at bounding box center [440, 296] width 76 height 26
click at [425, 306] on input "Include All" at bounding box center [419, 300] width 12 height 12
radio input "true"
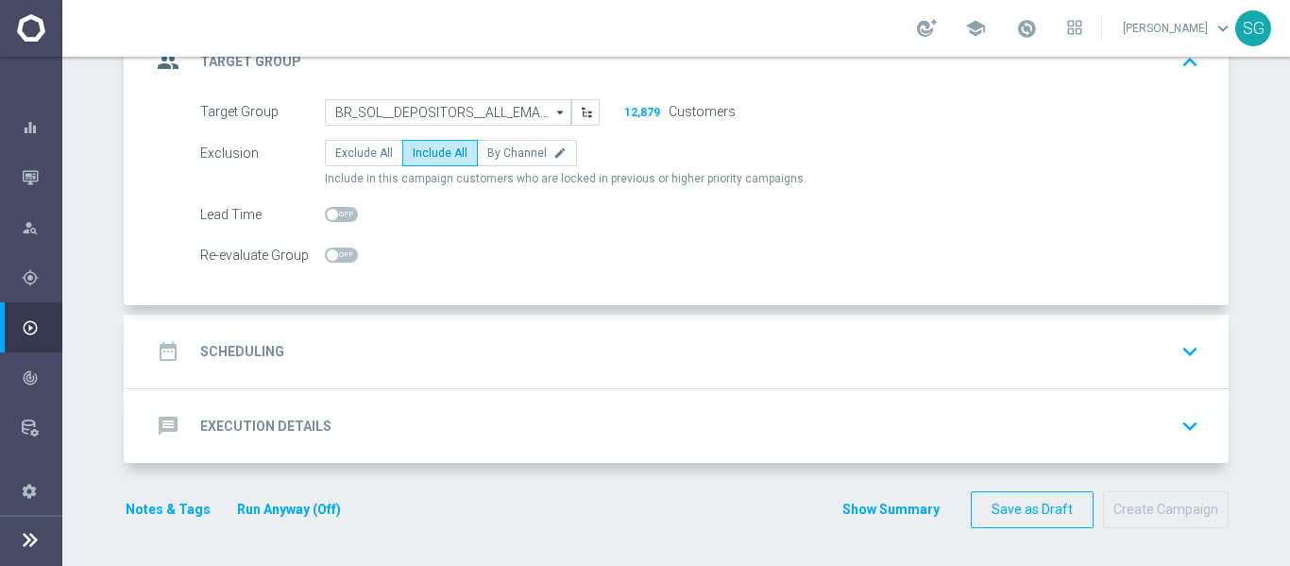
click at [440, 336] on div "date_range Scheduling keyboard_arrow_down" at bounding box center [678, 351] width 1055 height 36
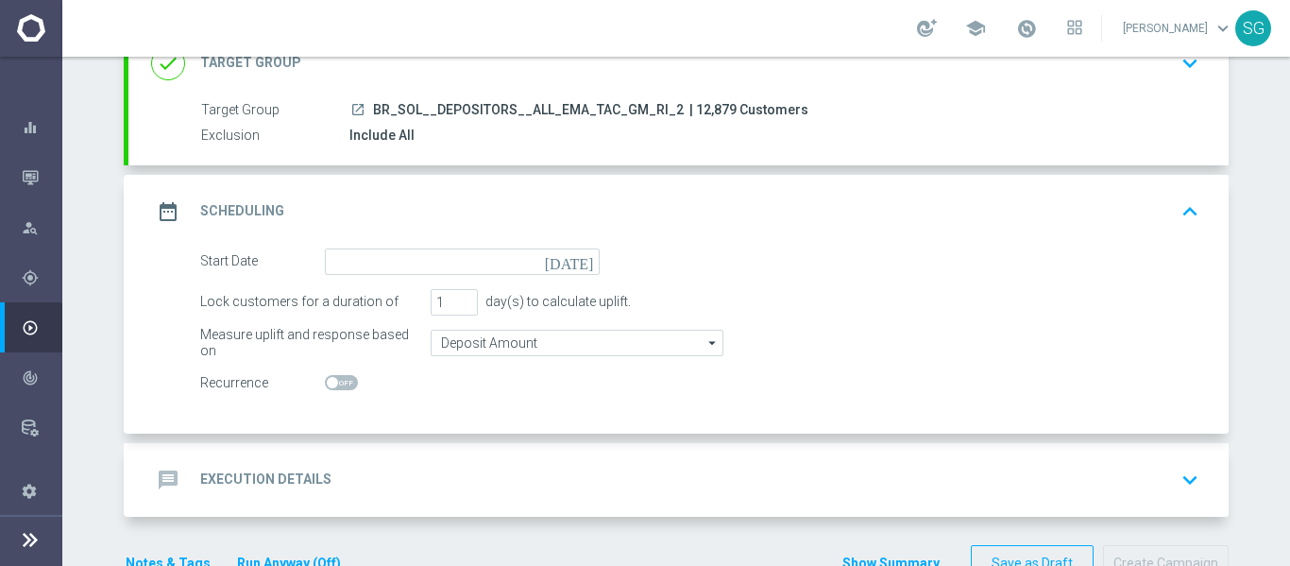
click at [579, 257] on icon "[DATE]" at bounding box center [573, 258] width 56 height 21
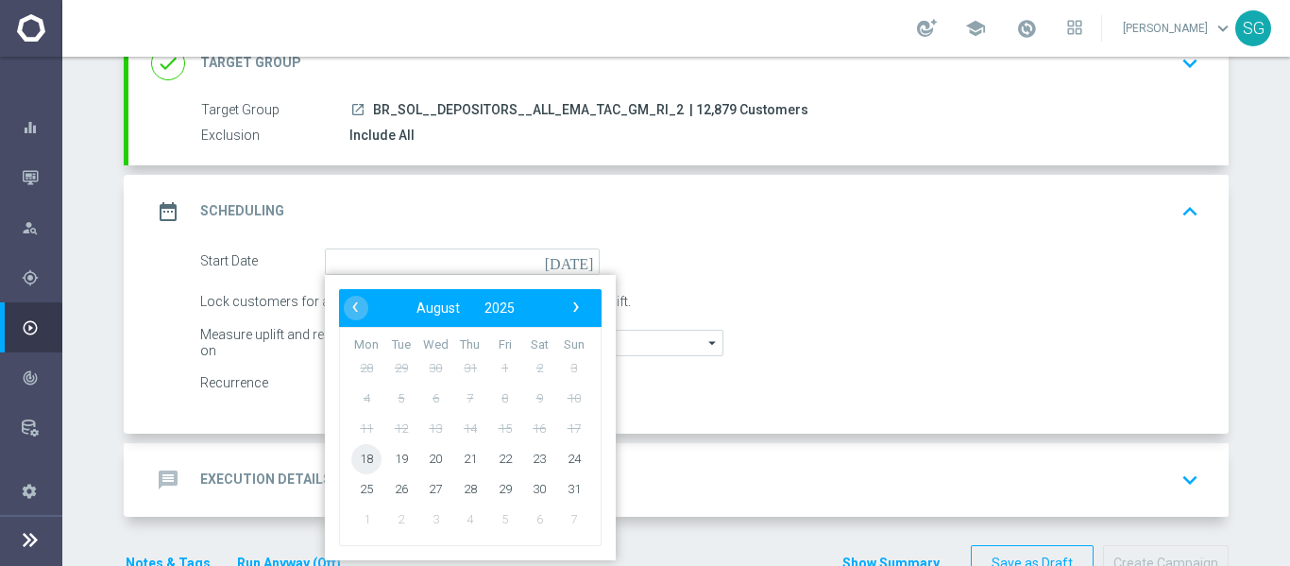
click at [365, 458] on span "18" at bounding box center [366, 458] width 30 height 30
type input "[DATE]"
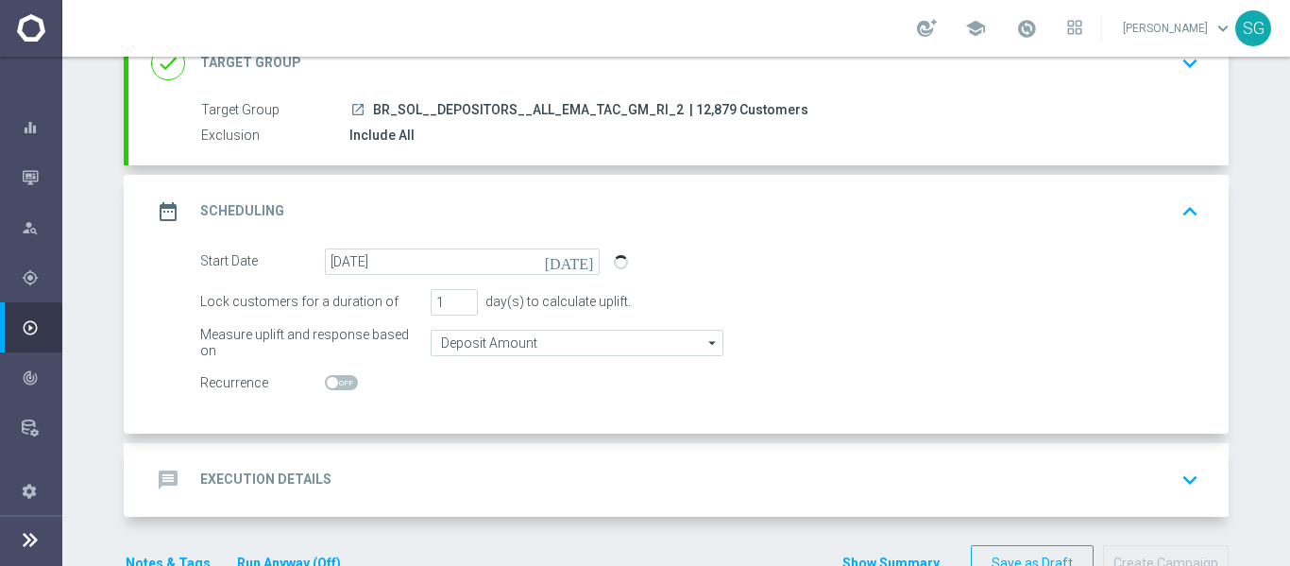
click at [525, 468] on div "message Execution Details keyboard_arrow_down" at bounding box center [678, 480] width 1055 height 36
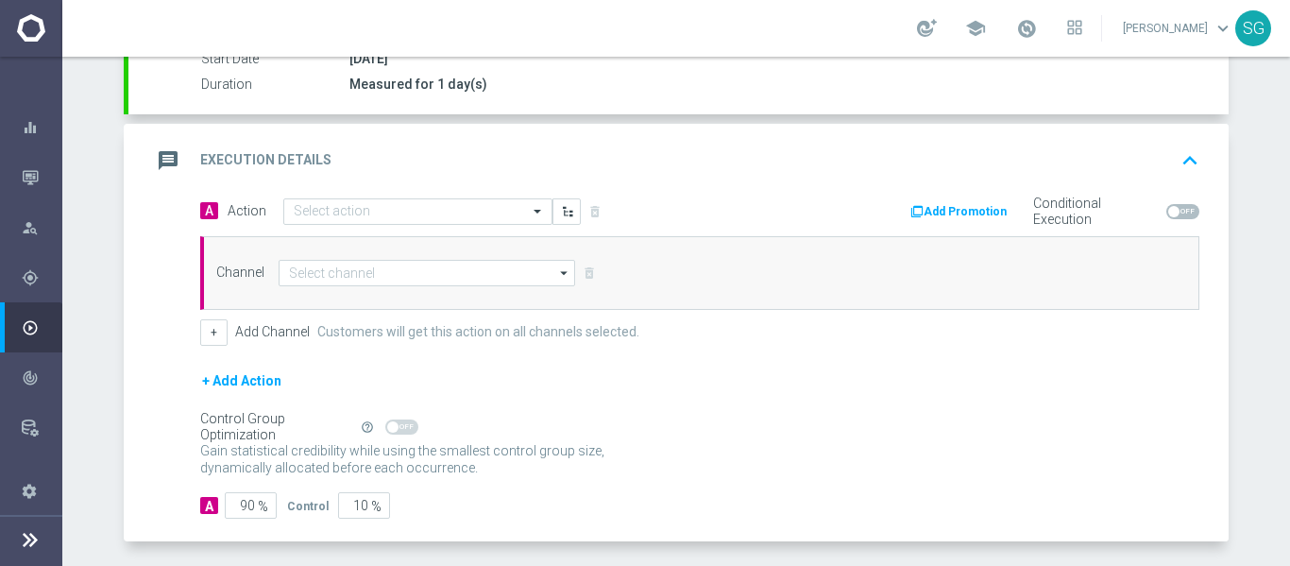
scroll to position [412, 0]
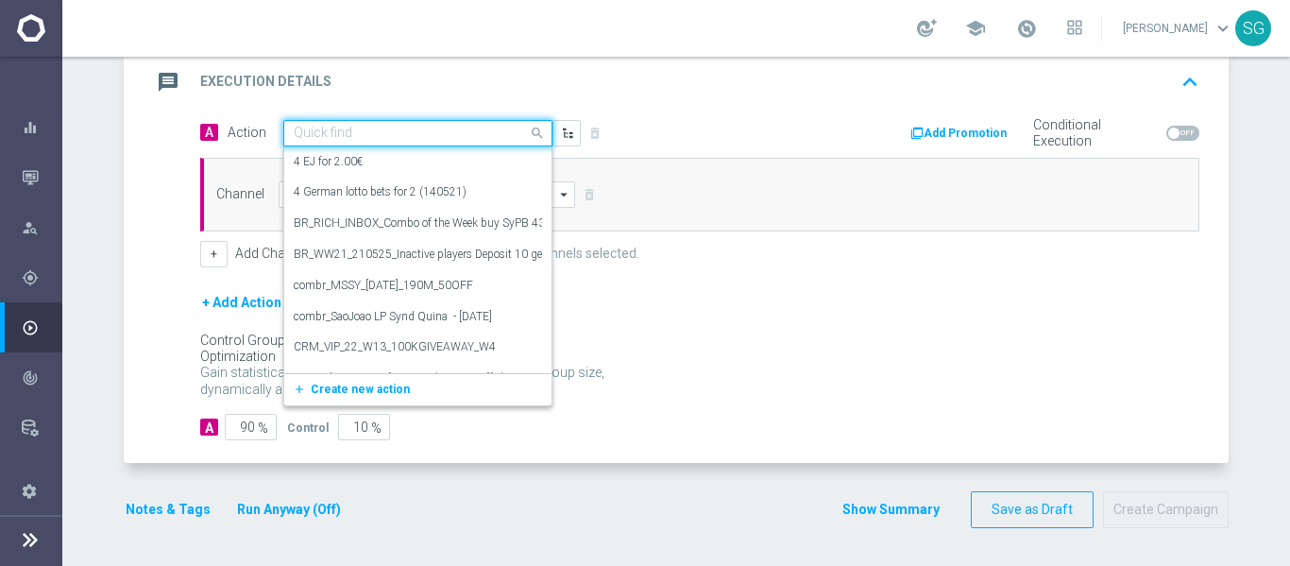
click at [486, 128] on input "text" at bounding box center [399, 134] width 211 height 16
paste input "BR_CAS__LB15K_VIP_RI_TAC_GM_SOL"
type input "BR_CAS__LB15K_VIP_RI_TAC_GM_SOL"
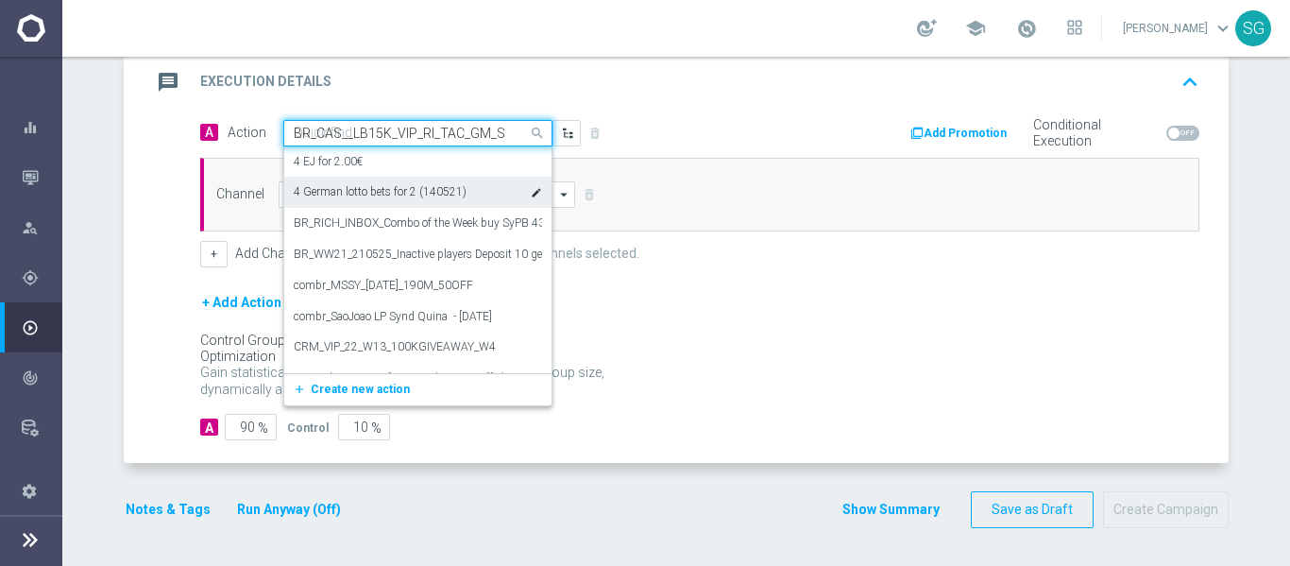
scroll to position [0, 14]
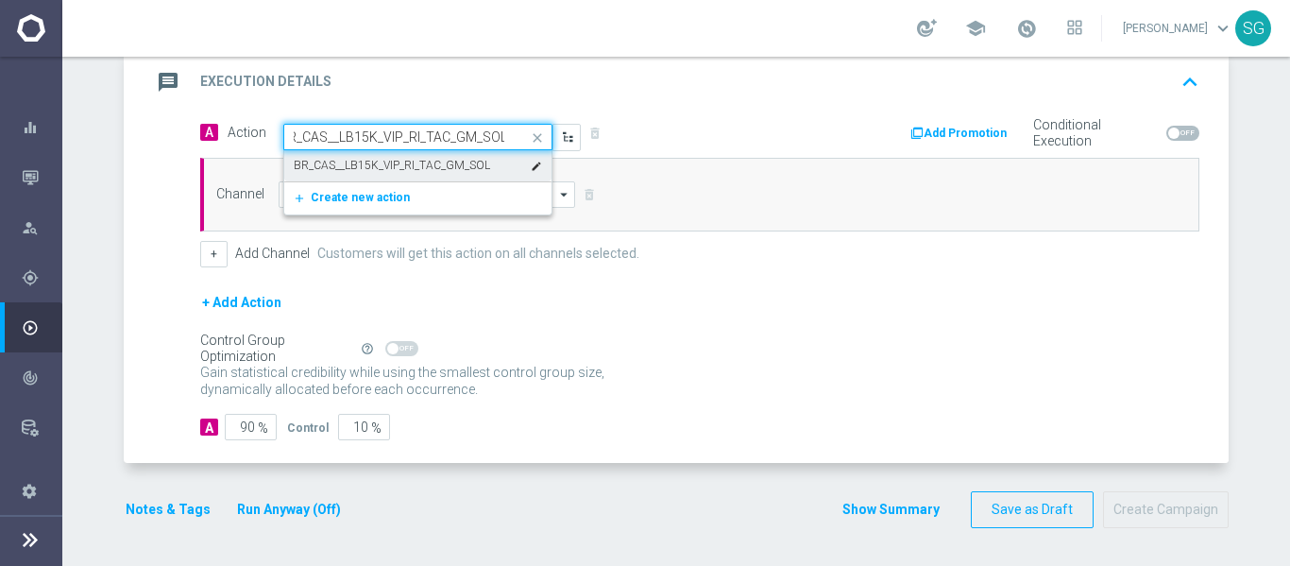
click at [418, 173] on div "BR_CAS__LB15K_VIP_RI_TAC_GM_SOL edit" at bounding box center [418, 165] width 248 height 31
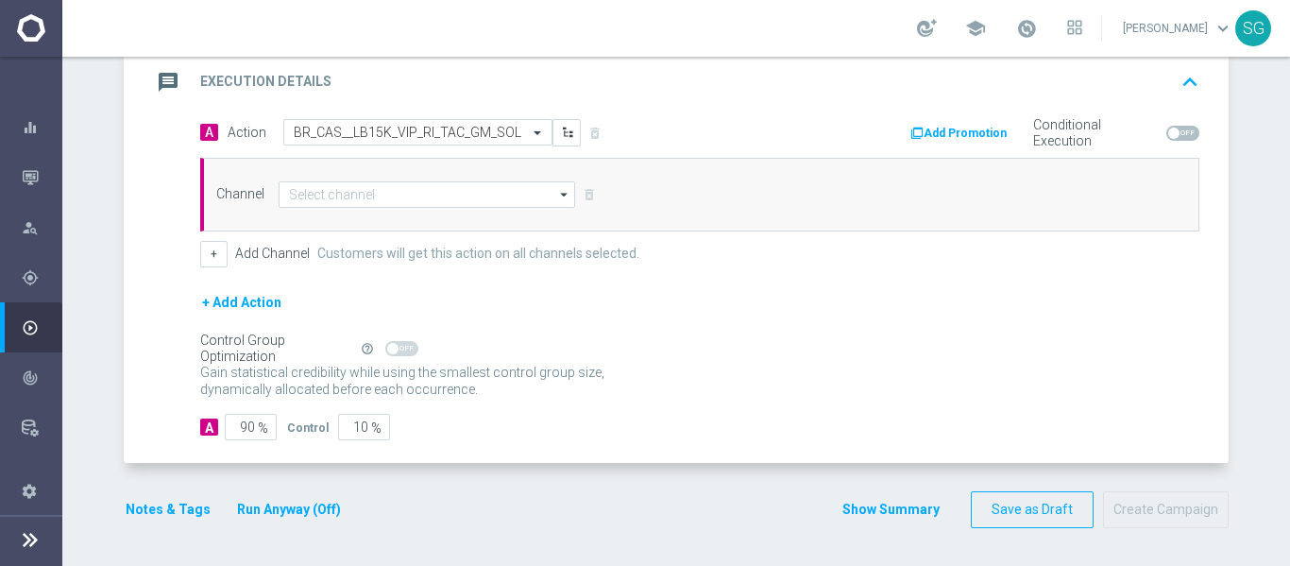
scroll to position [0, 0]
click at [385, 202] on input at bounding box center [427, 194] width 297 height 26
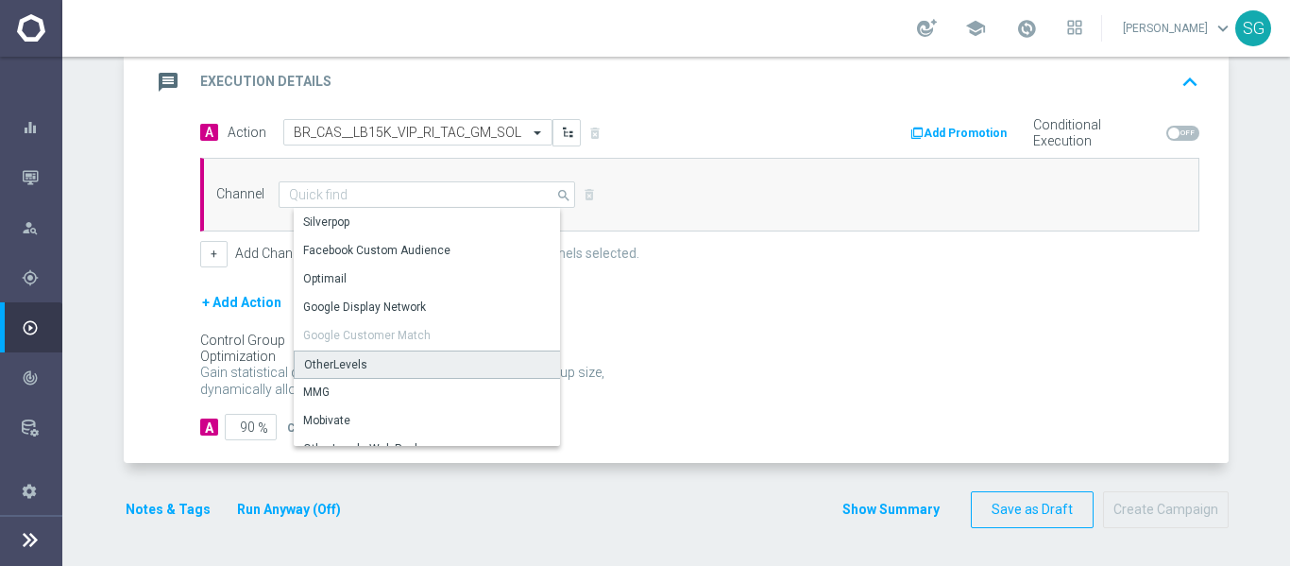
click at [360, 369] on div "OtherLevels" at bounding box center [435, 364] width 282 height 28
type input "OtherLevels"
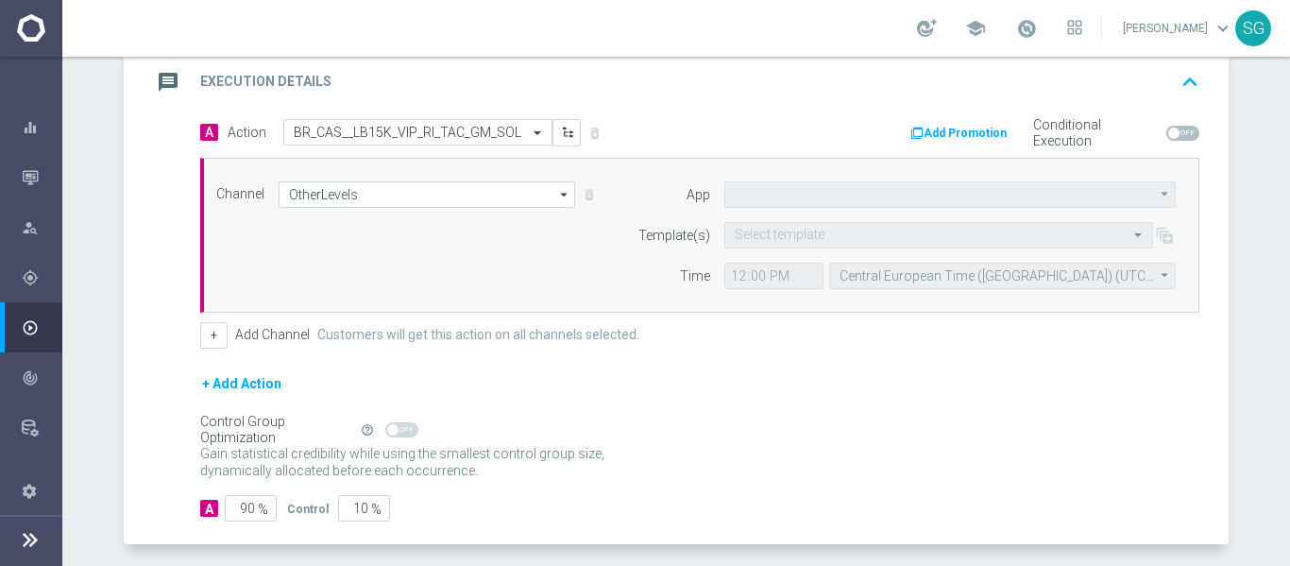
type input "Default App"
paste input "BR_CAS__LB15K_VIP_RI_TAC_GM_SOL"
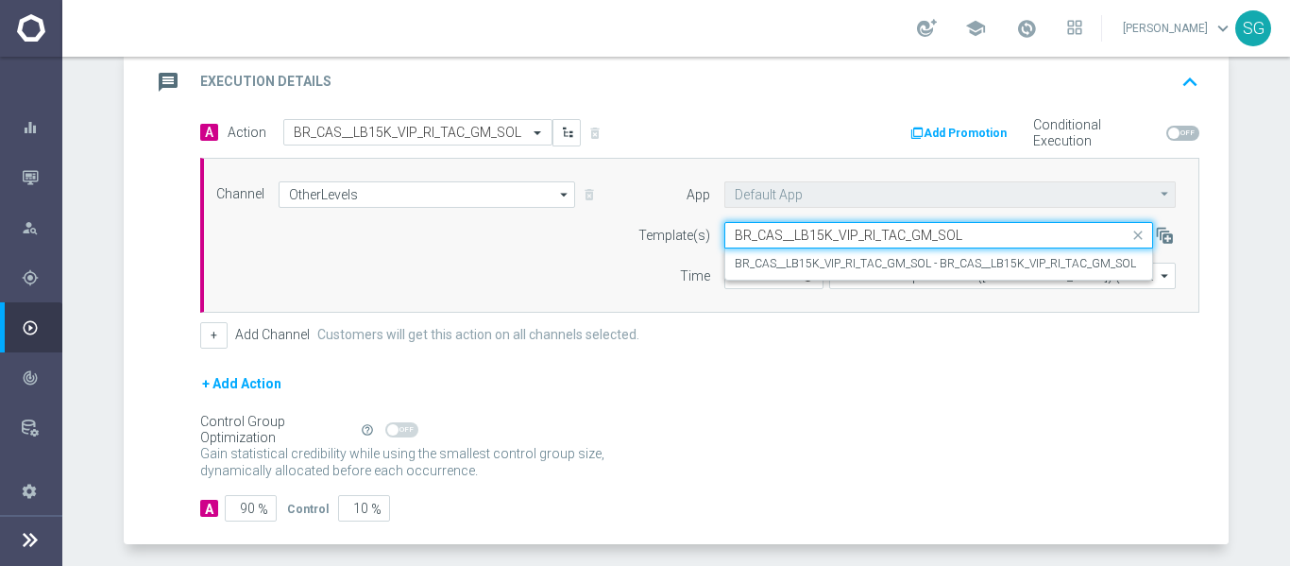
click at [761, 231] on input "BR_CAS__LB15K_VIP_RI_TAC_GM_SOL" at bounding box center [920, 236] width 370 height 16
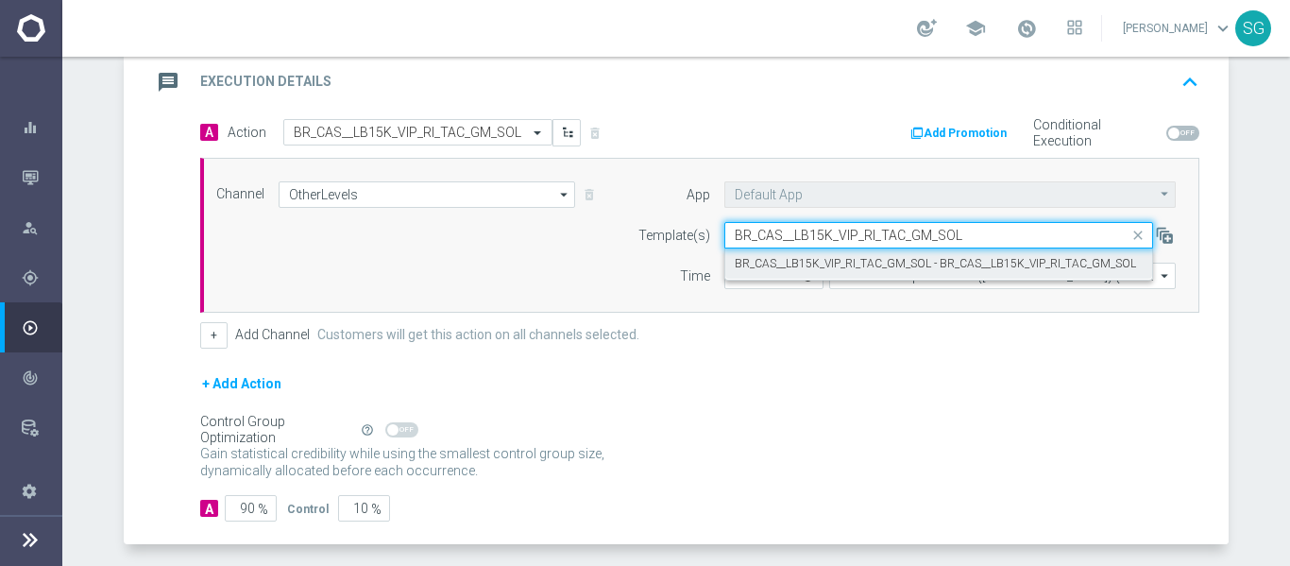
click at [746, 273] on div "BR_CAS__LB15K_VIP_RI_TAC_GM_SOL - BR_CAS__LB15K_VIP_RI_TAC_GM_SOL" at bounding box center [939, 263] width 408 height 31
type input "BR_CAS__LB15K_VIP_RI_TAC_GM_SOL"
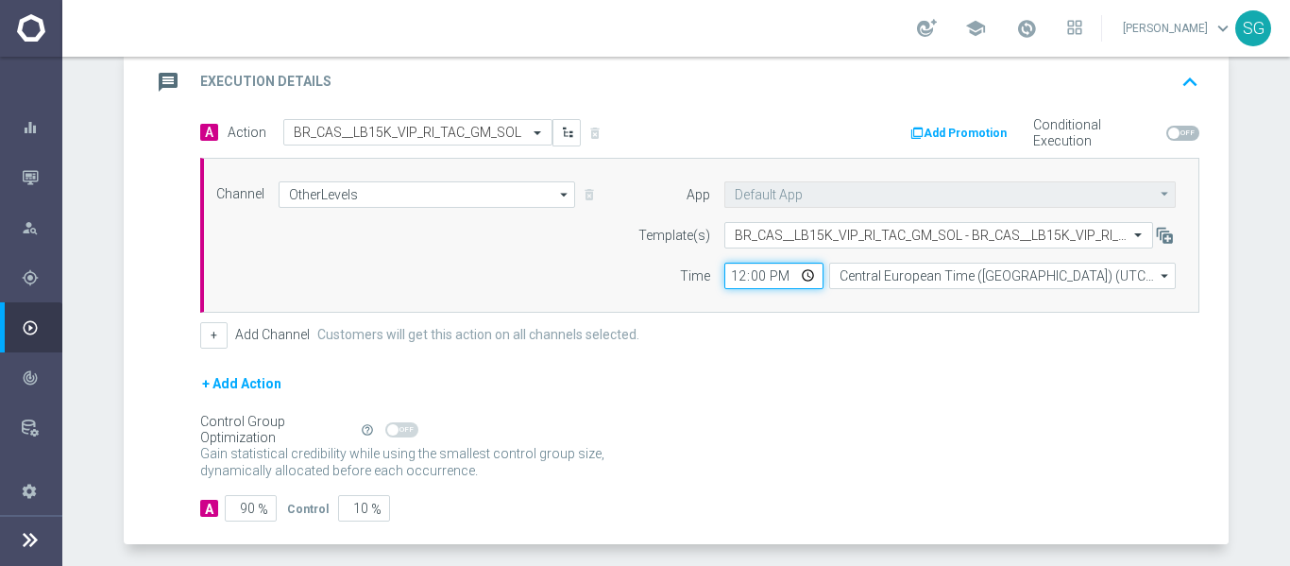
click at [733, 274] on input "12:00" at bounding box center [774, 276] width 99 height 26
type input "17:00"
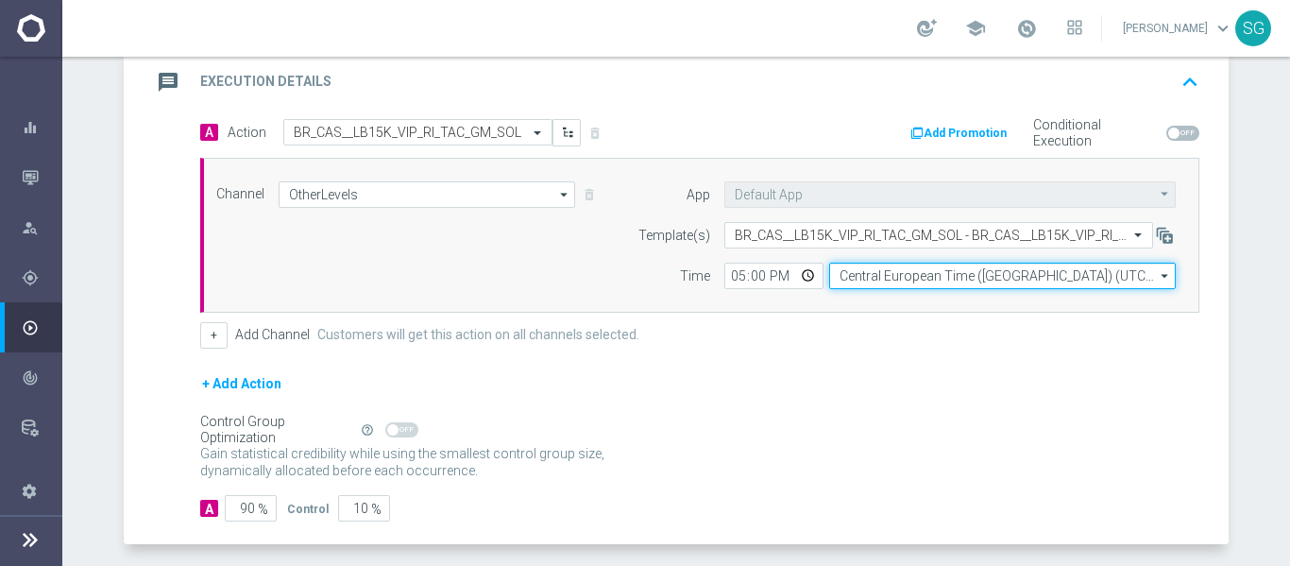
click at [876, 275] on input "Central European Time ([GEOGRAPHIC_DATA]) (UTC +02:00)" at bounding box center [1002, 276] width 347 height 26
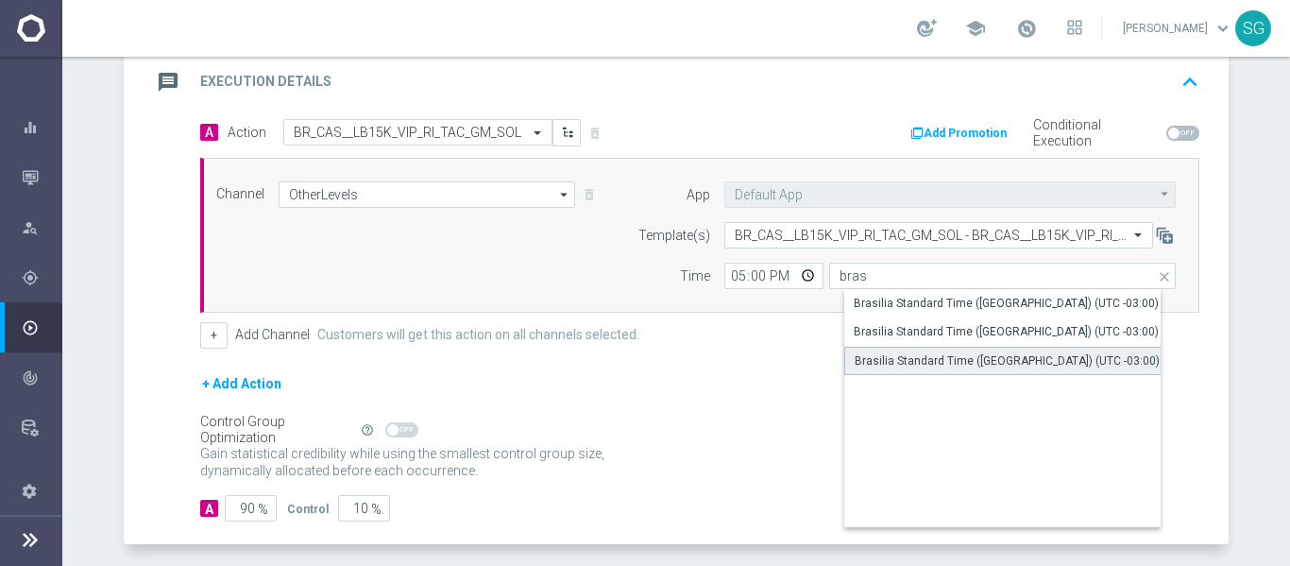
click at [897, 367] on div "Brasilia Standard Time ([GEOGRAPHIC_DATA]) (UTC -03:00)" at bounding box center [1007, 360] width 305 height 17
type input "Brasilia Standard Time ([GEOGRAPHIC_DATA]) (UTC -03:00)"
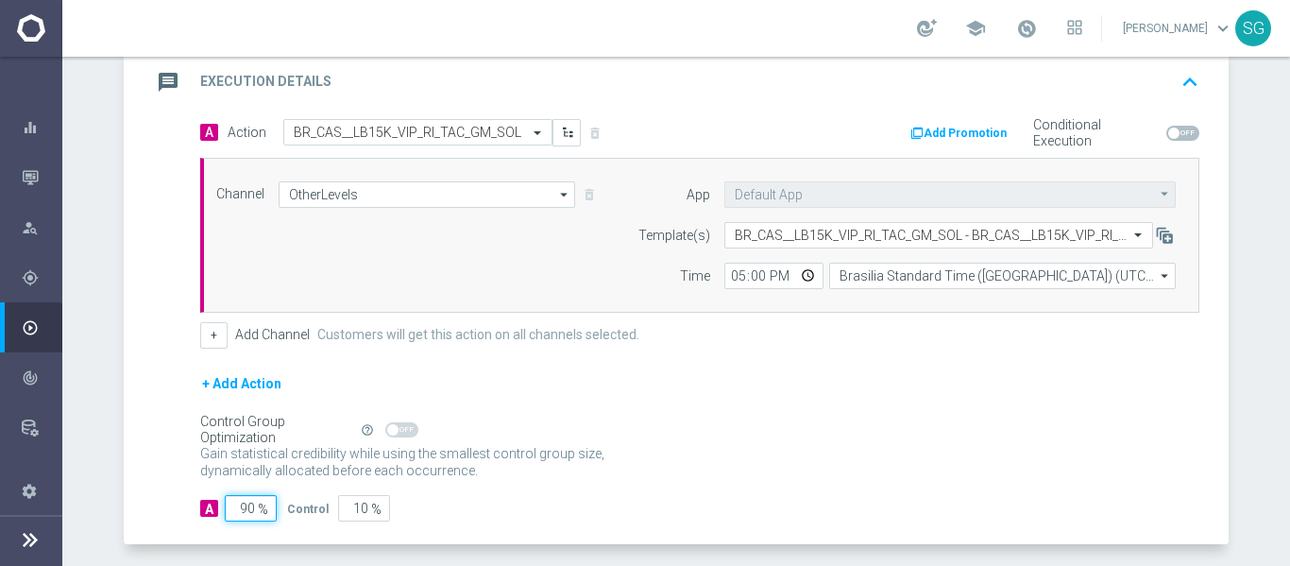
click at [231, 509] on input "90" at bounding box center [251, 508] width 52 height 26
type input "1"
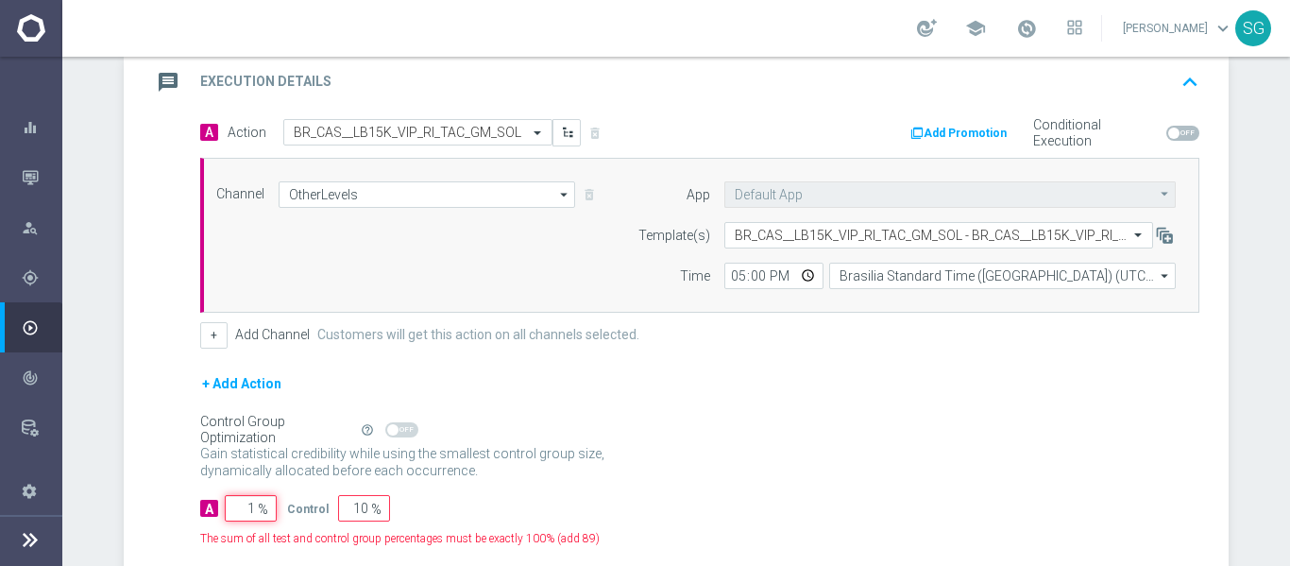
type input "99"
type input "10"
type input "90"
type input "100"
type input "0"
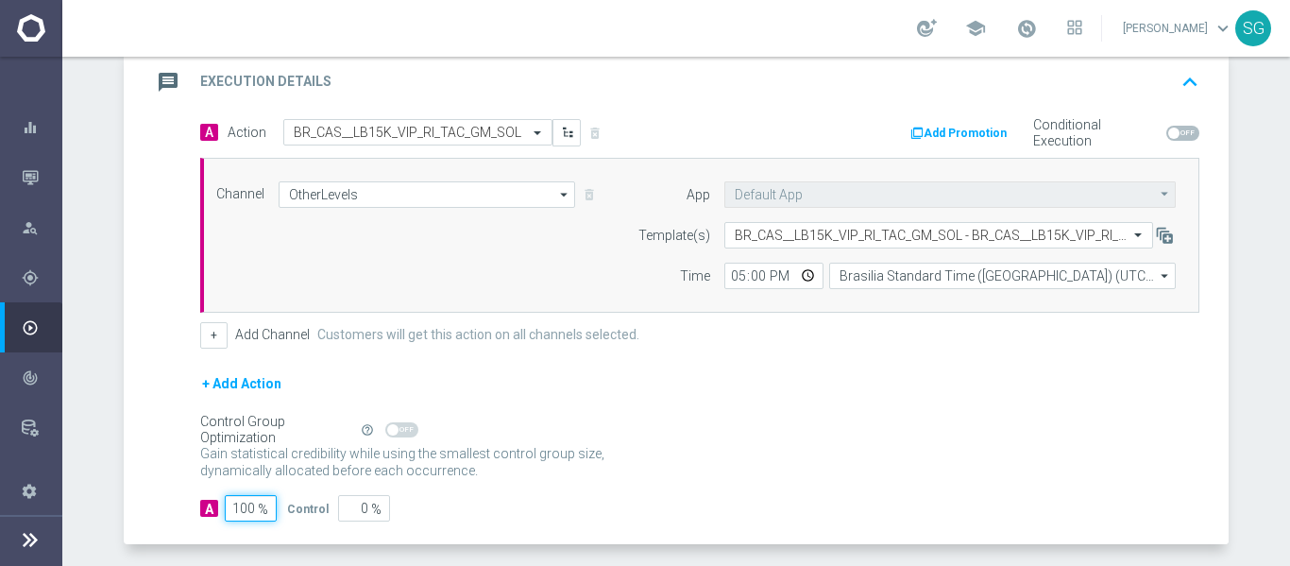
type input "100"
click at [340, 84] on div "message Execution Details keyboard_arrow_up" at bounding box center [678, 82] width 1055 height 36
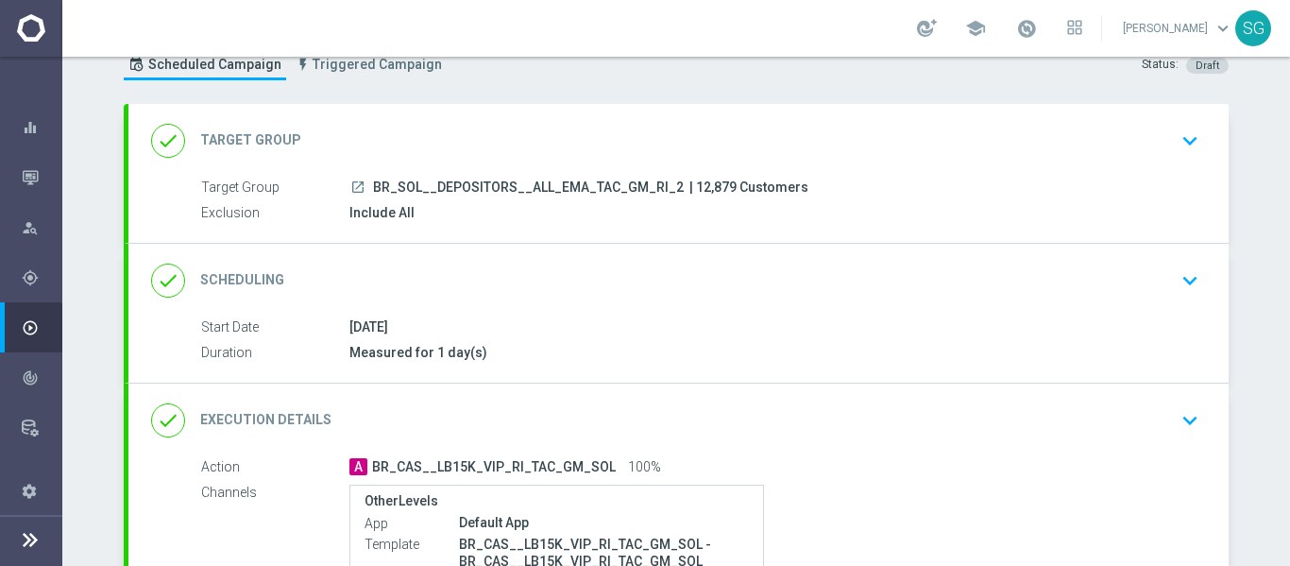
scroll to position [307, 0]
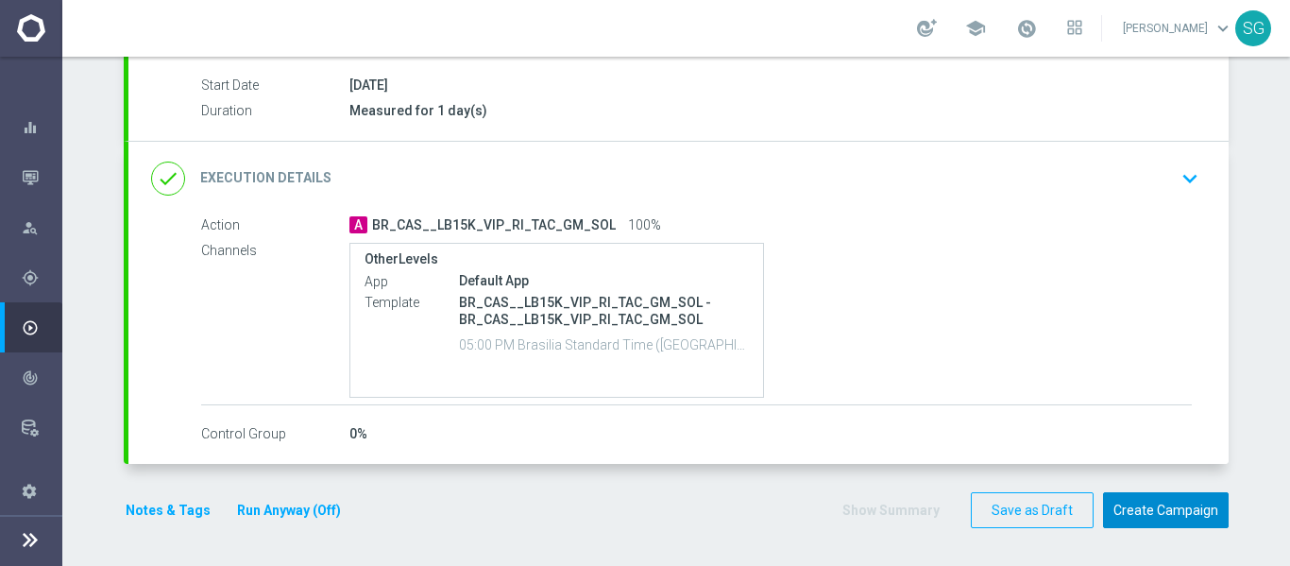
click at [1170, 511] on button "Create Campaign" at bounding box center [1166, 510] width 126 height 37
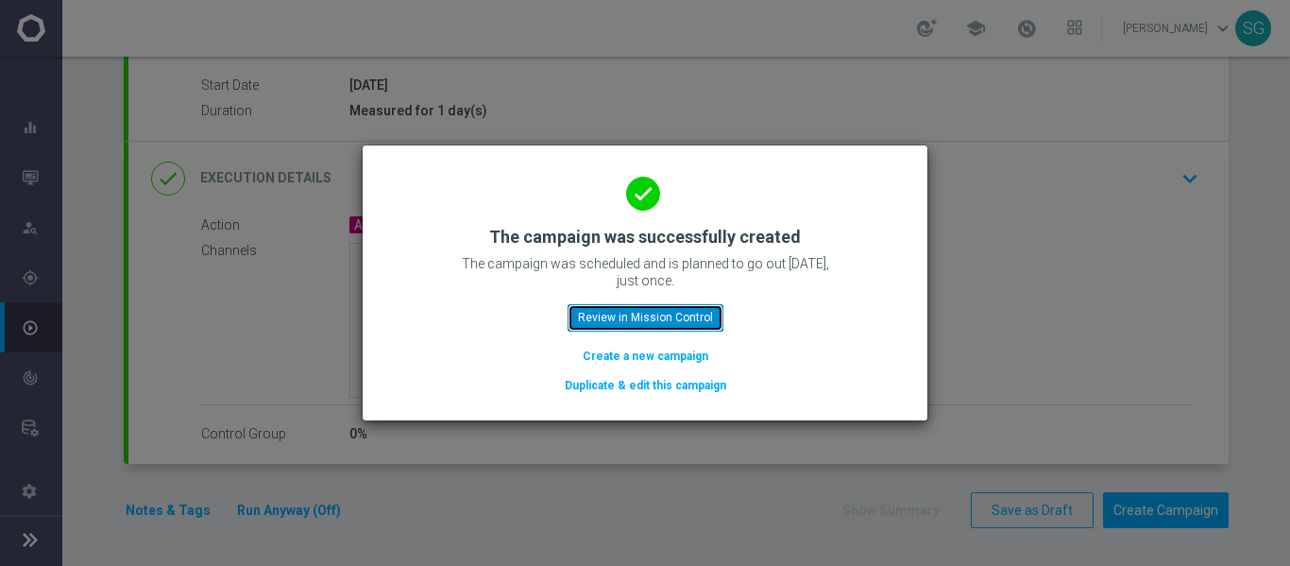
click at [687, 314] on button "Review in Mission Control" at bounding box center [646, 317] width 156 height 26
